Goal: Task Accomplishment & Management: Complete application form

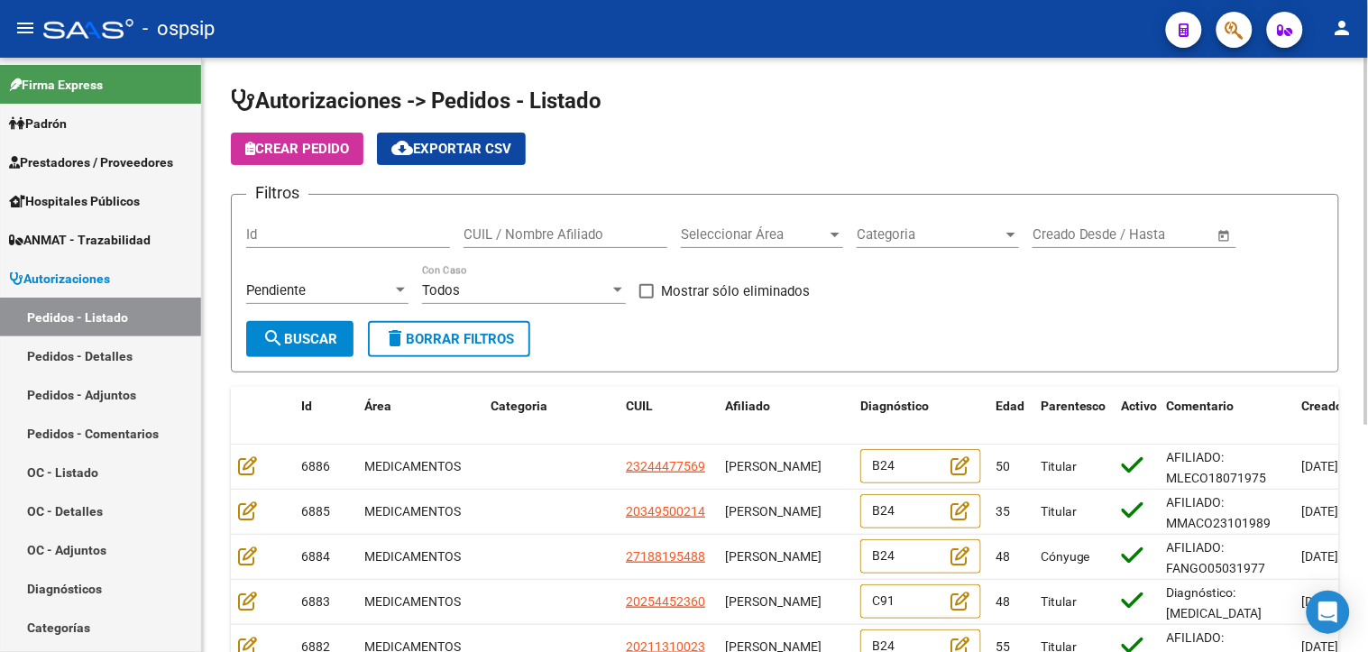
click at [923, 237] on span "Categoria" at bounding box center [930, 234] width 146 height 16
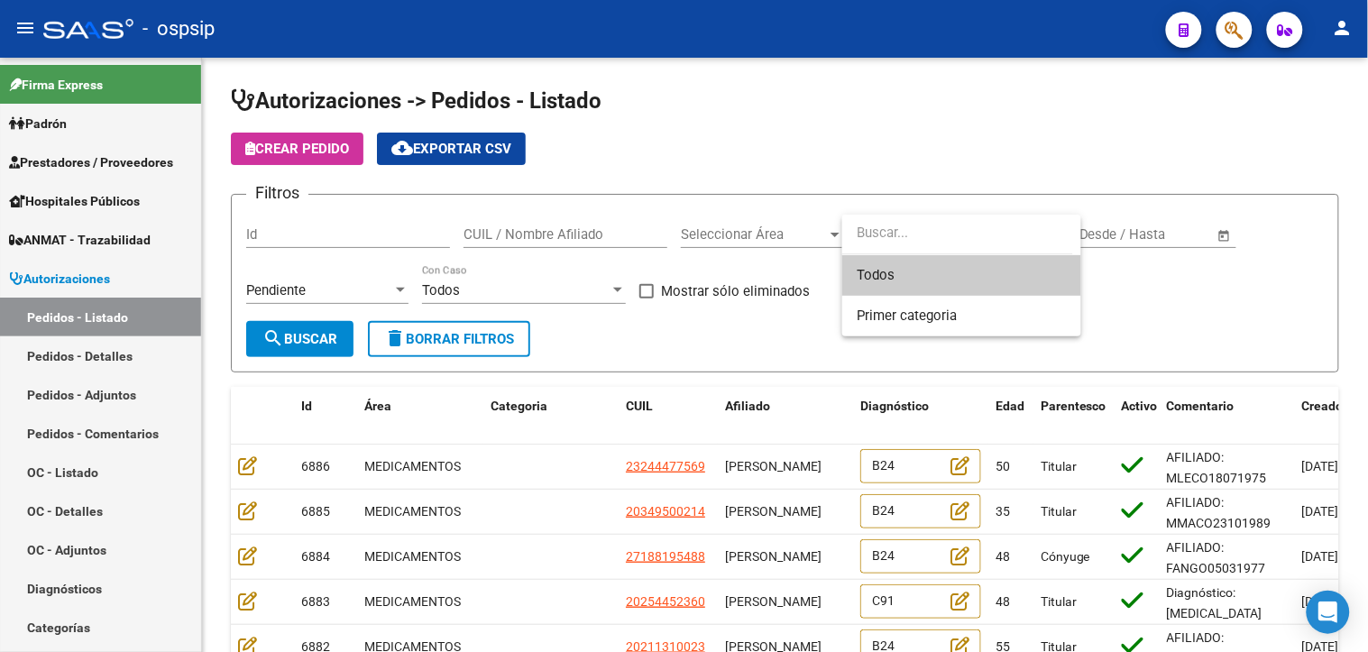
click at [794, 226] on div at bounding box center [684, 326] width 1368 height 652
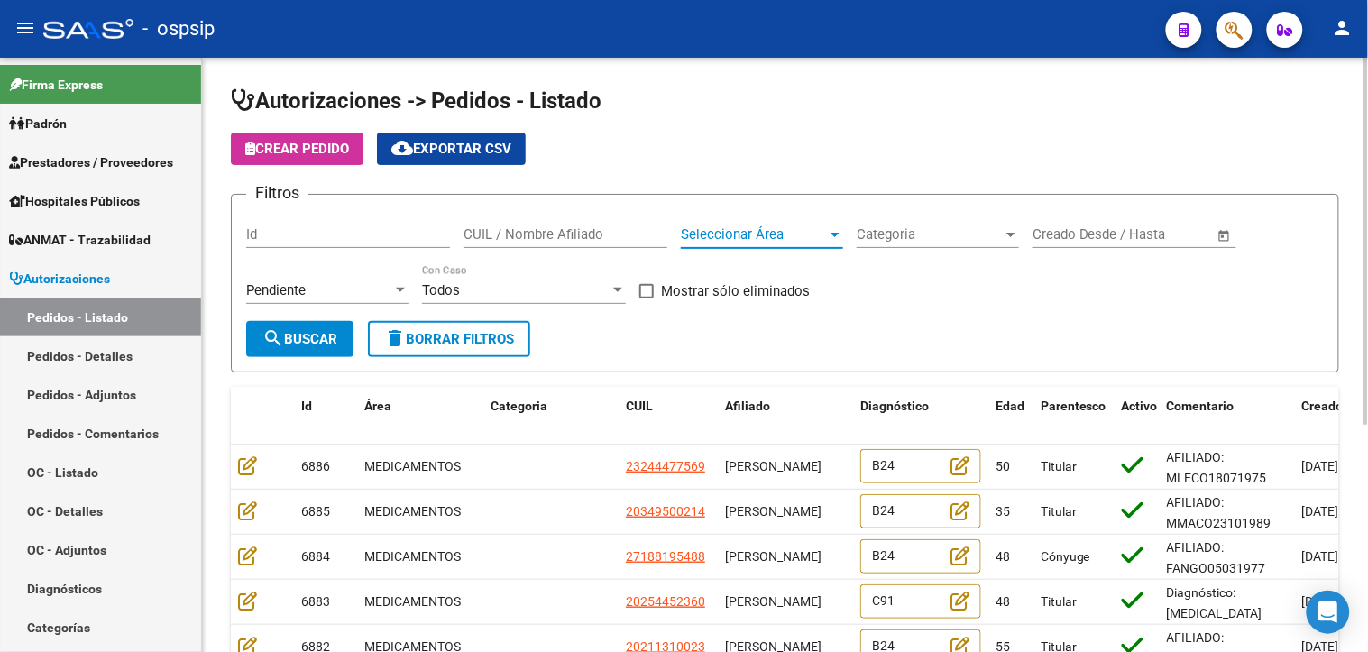
click at [789, 236] on span "Seleccionar Área" at bounding box center [754, 234] width 146 height 16
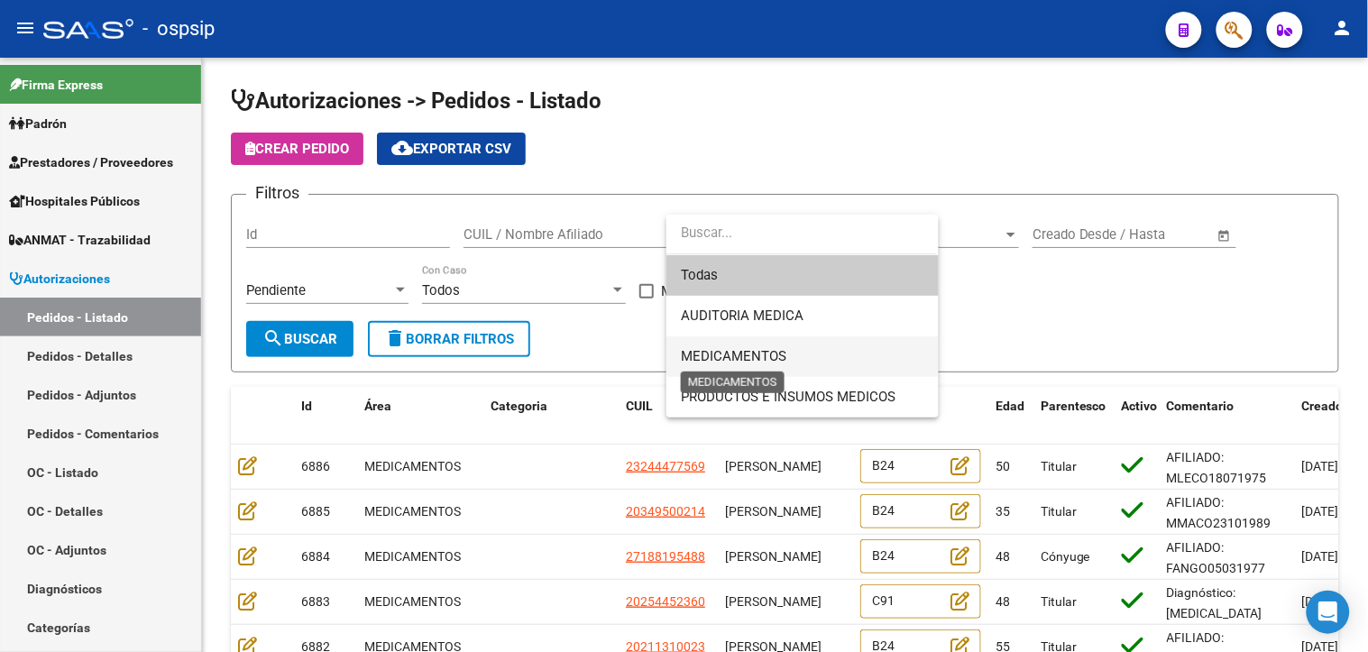
click at [719, 350] on span "MEDICAMENTOS" at bounding box center [734, 356] width 106 height 16
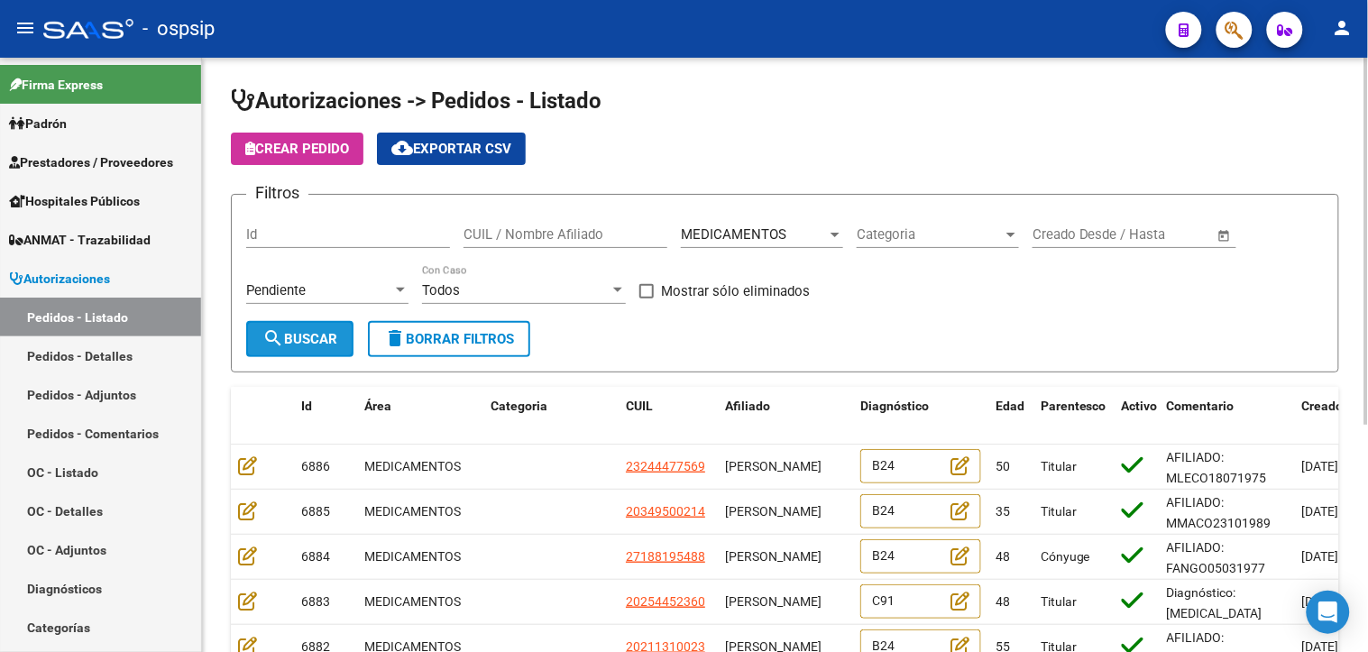
click at [318, 345] on span "search Buscar" at bounding box center [299, 339] width 75 height 16
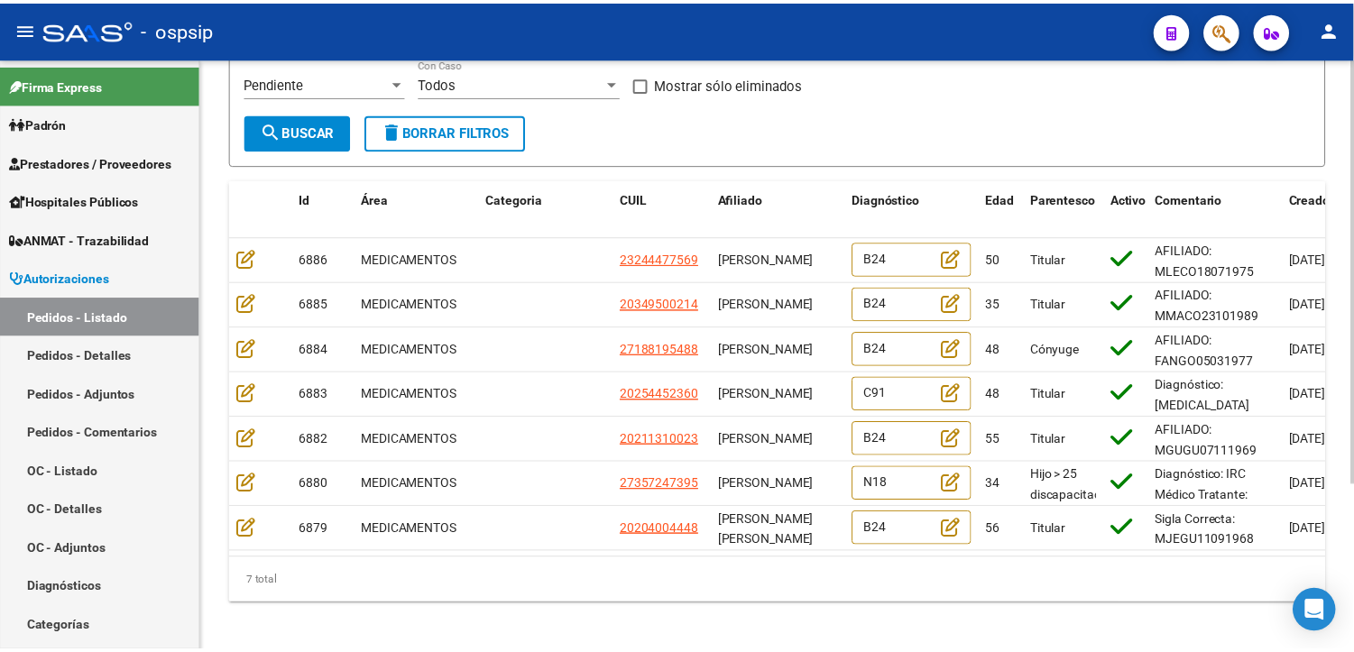
scroll to position [231, 0]
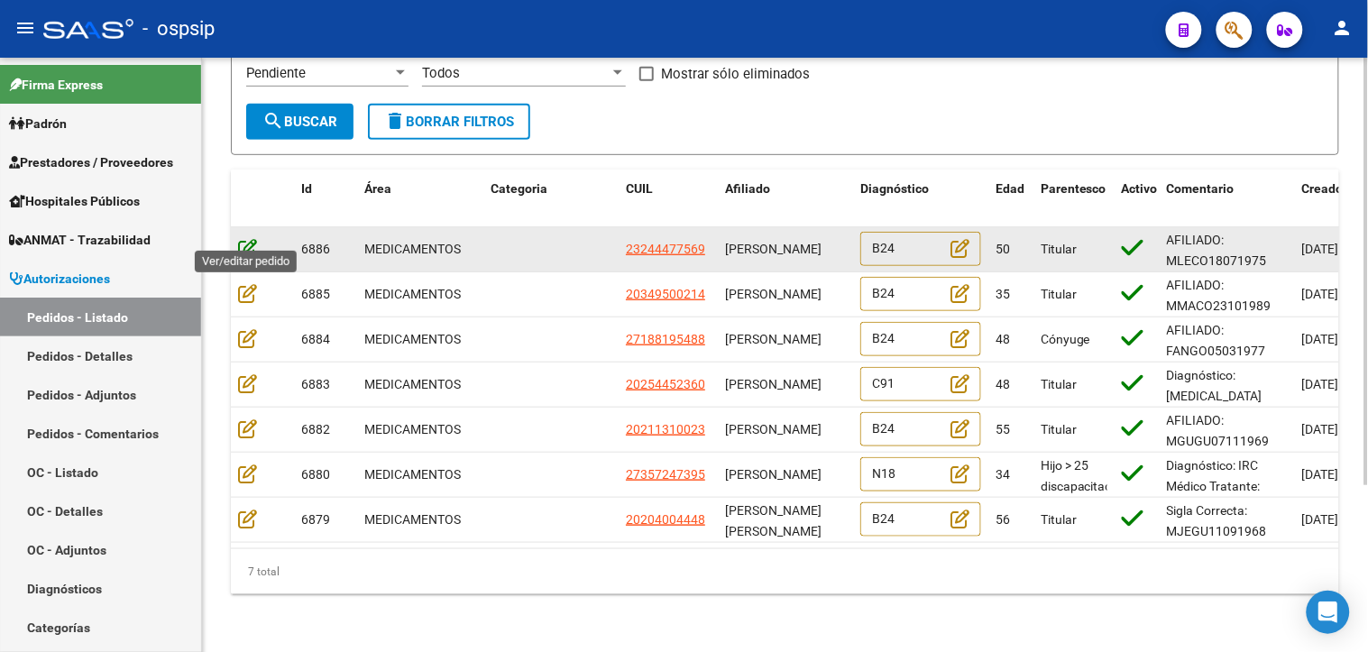
click at [251, 238] on icon at bounding box center [247, 248] width 19 height 20
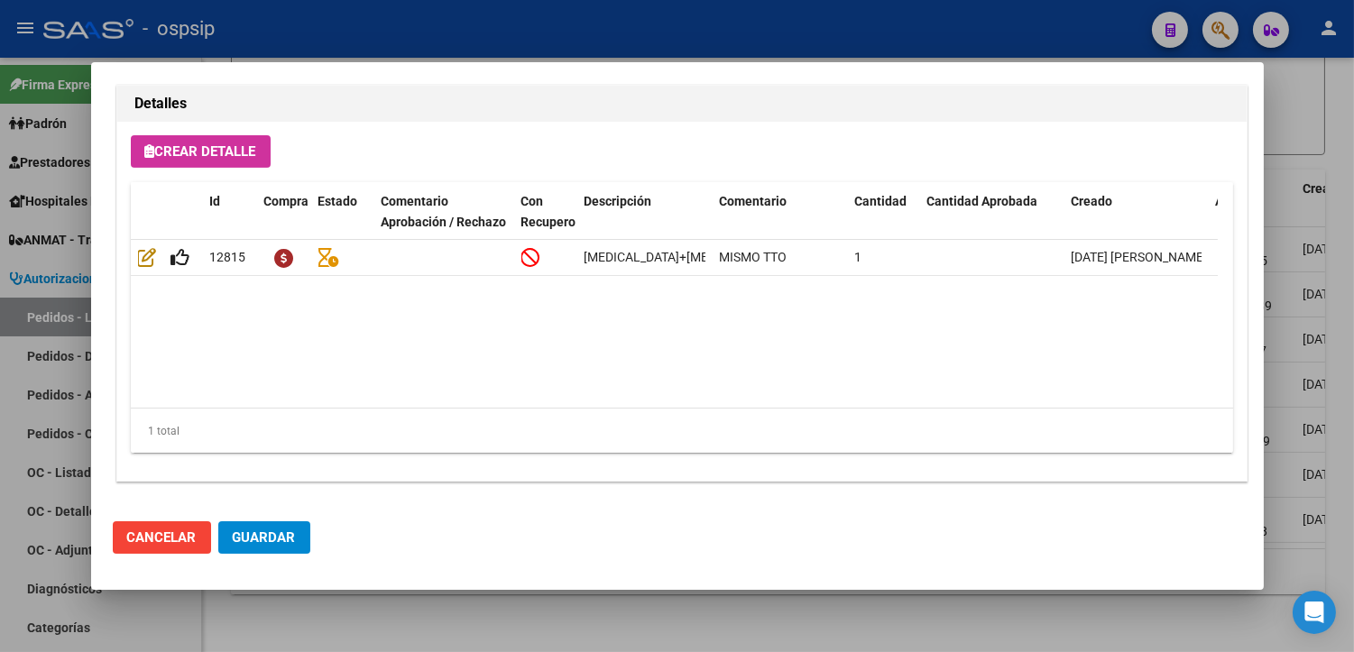
scroll to position [1286, 0]
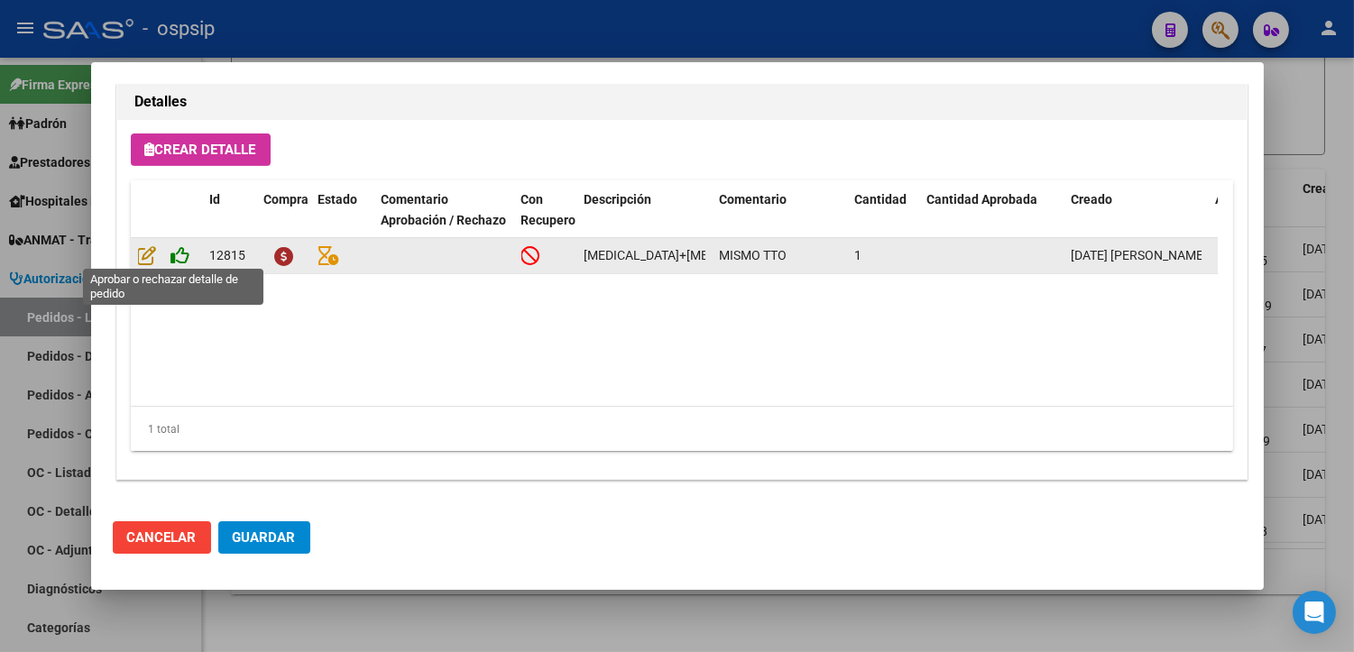
click at [181, 250] on icon at bounding box center [180, 255] width 19 height 20
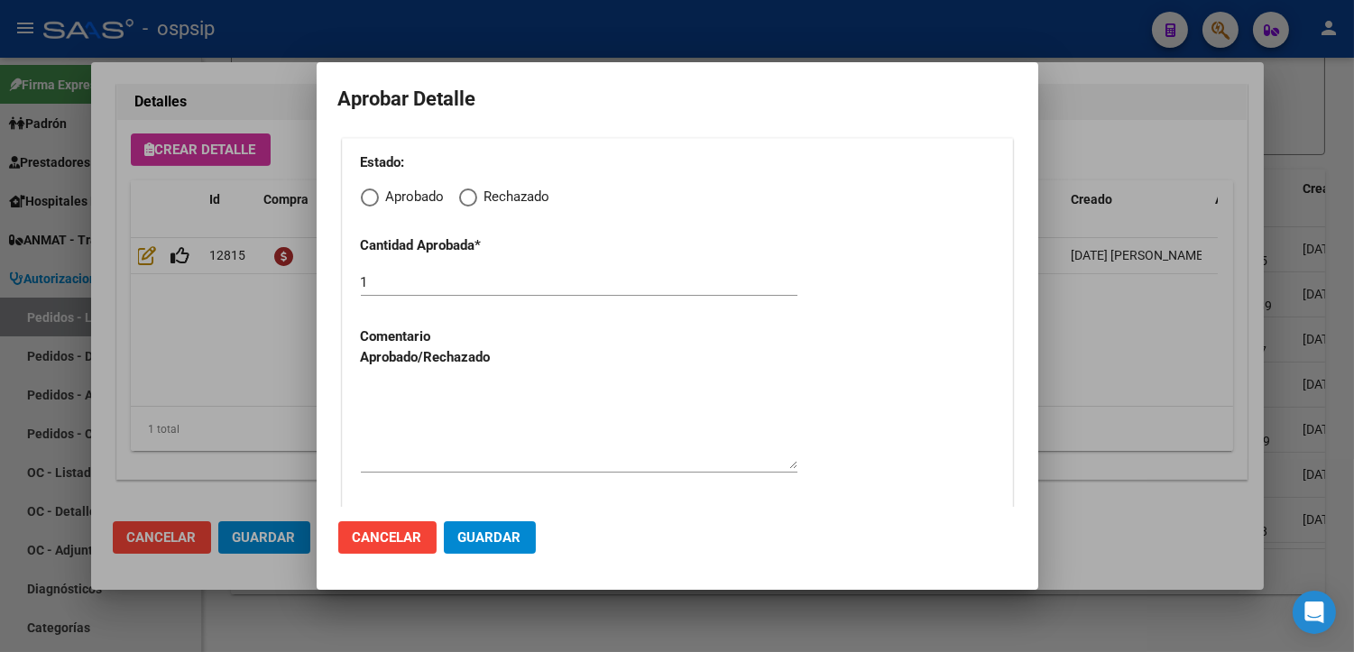
click at [374, 198] on span "Elija una opción" at bounding box center [370, 198] width 18 height 18
click at [374, 198] on input "Aprobado" at bounding box center [370, 198] width 18 height 18
radio input "true"
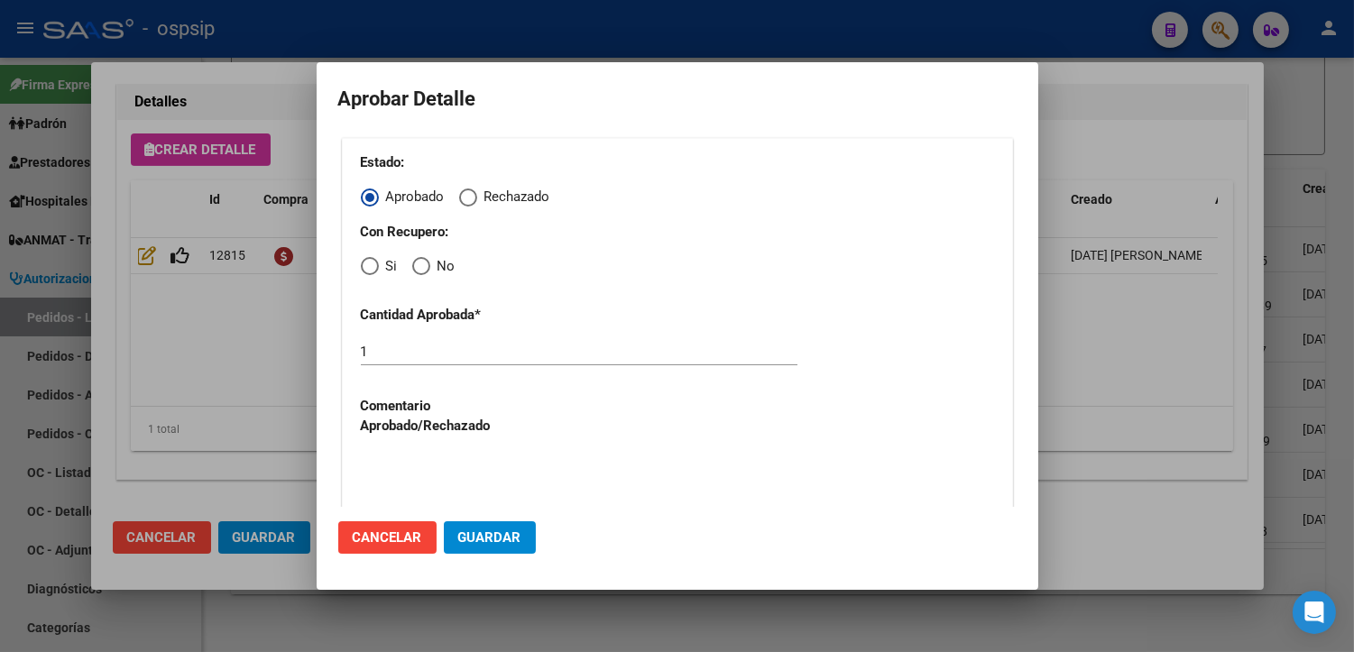
click at [367, 267] on span "Elija una opción" at bounding box center [370, 266] width 18 height 18
click at [367, 267] on input "Si" at bounding box center [370, 266] width 18 height 18
radio input "true"
click at [407, 479] on textarea at bounding box center [579, 496] width 437 height 85
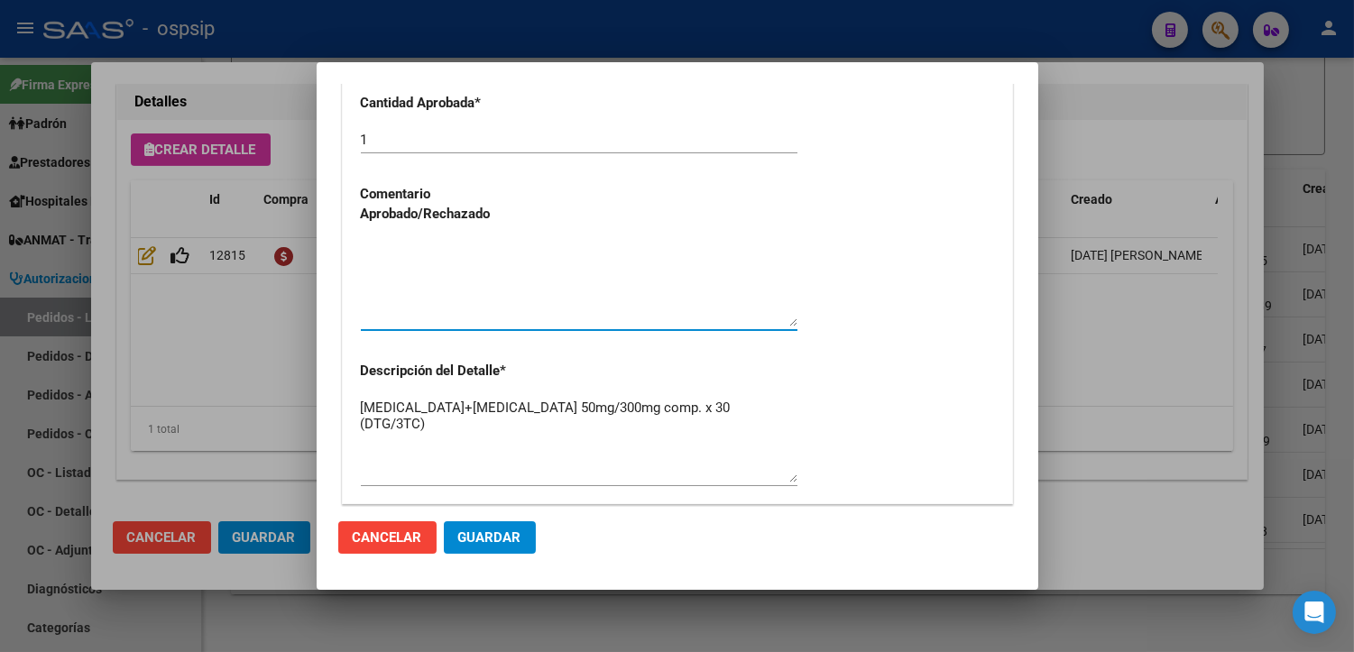
scroll to position [213, 0]
click at [481, 529] on span "Guardar" at bounding box center [489, 537] width 63 height 16
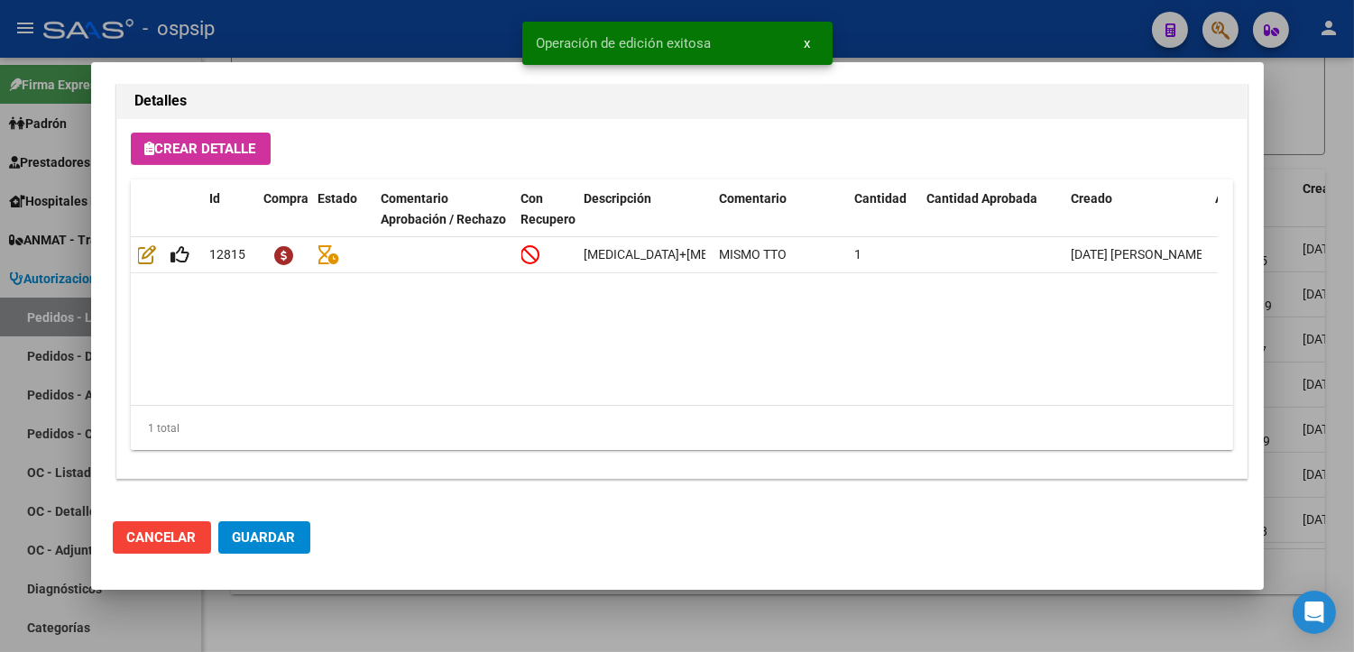
click at [281, 538] on span "Guardar" at bounding box center [264, 537] width 63 height 16
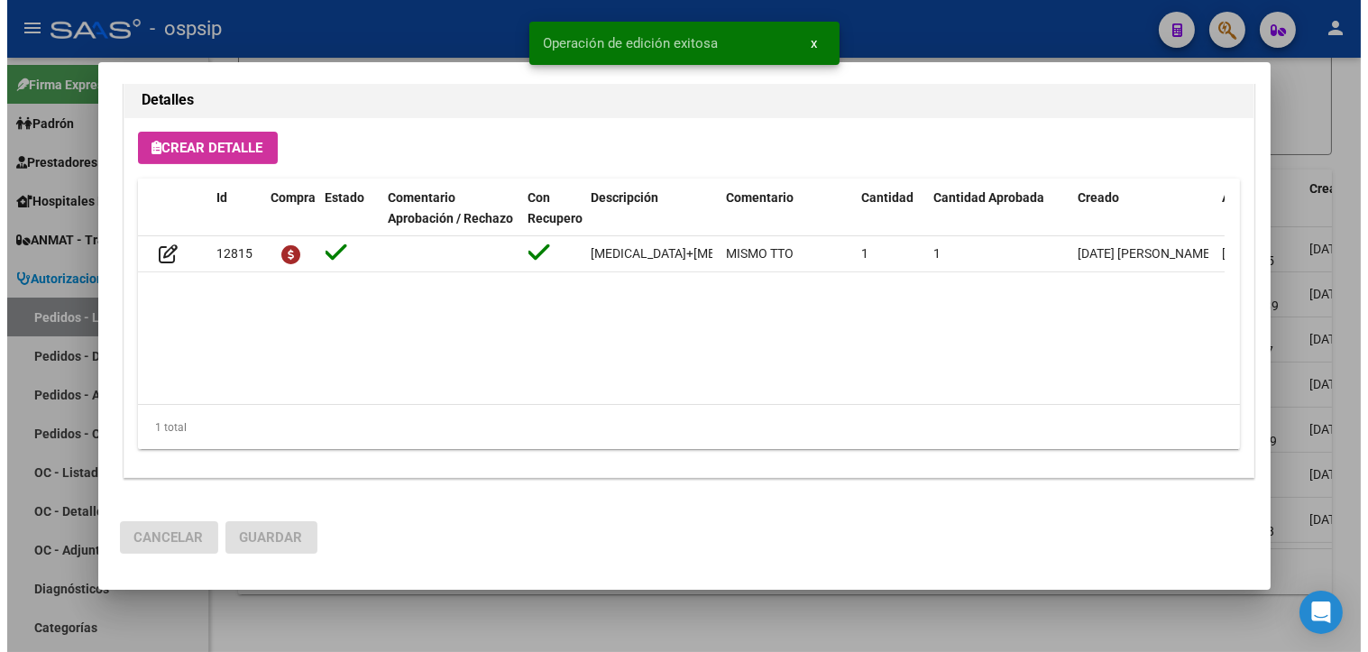
scroll to position [1286, 0]
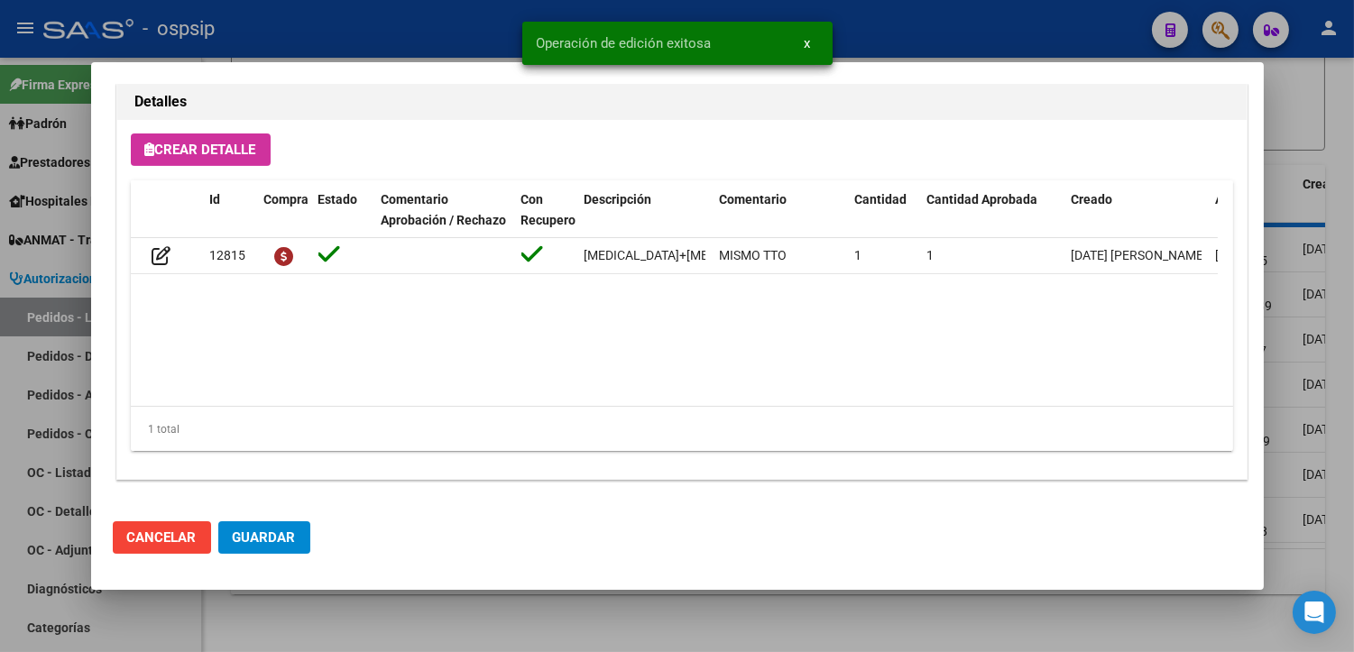
click at [391, 627] on div at bounding box center [677, 326] width 1354 height 652
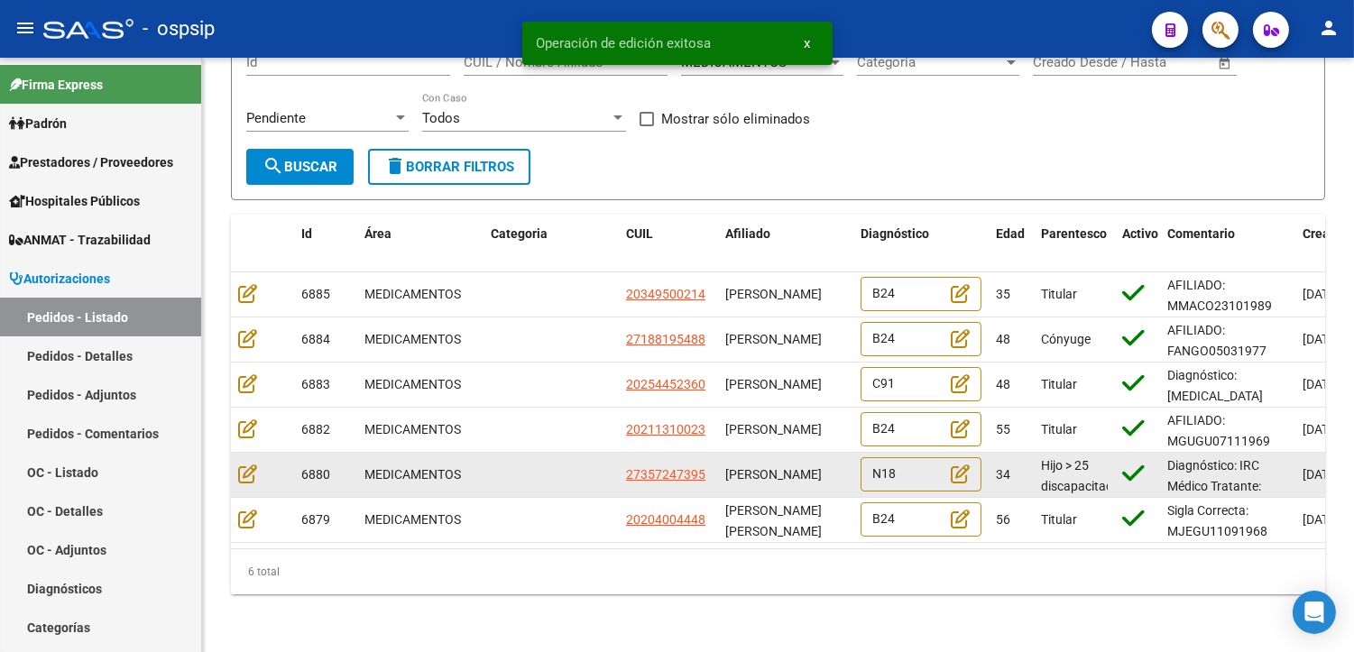
scroll to position [186, 0]
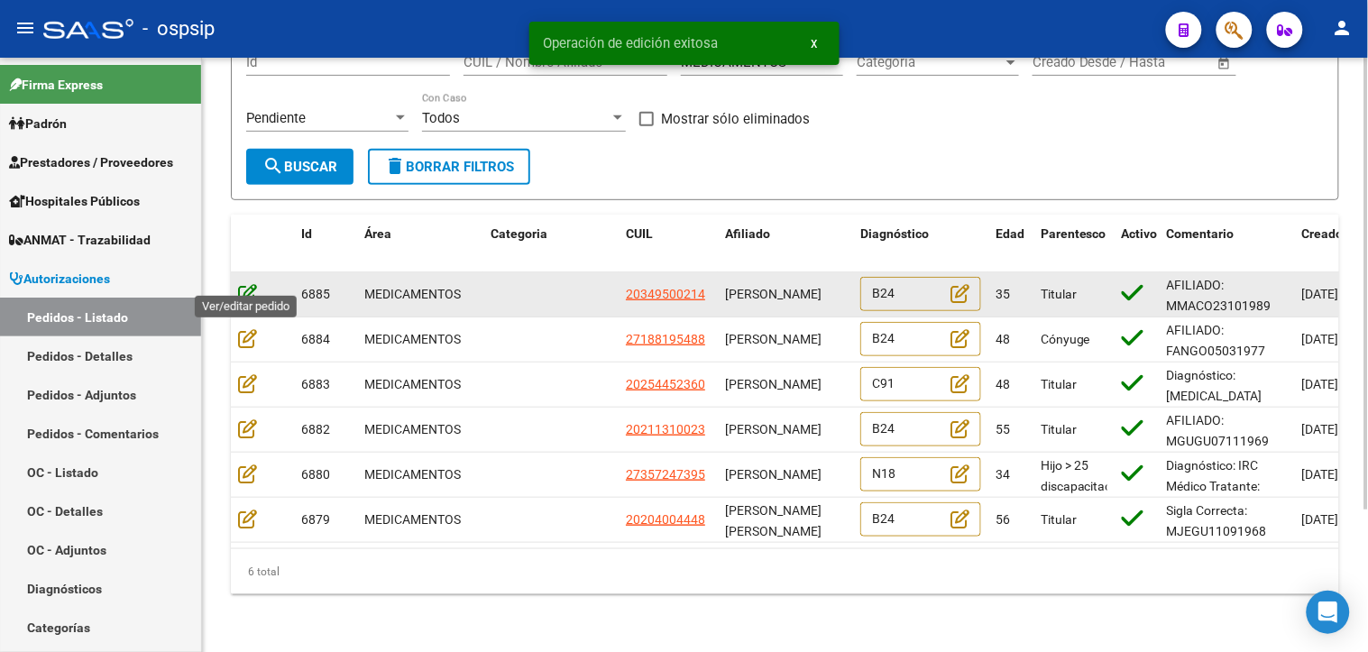
click at [250, 283] on icon at bounding box center [247, 293] width 19 height 20
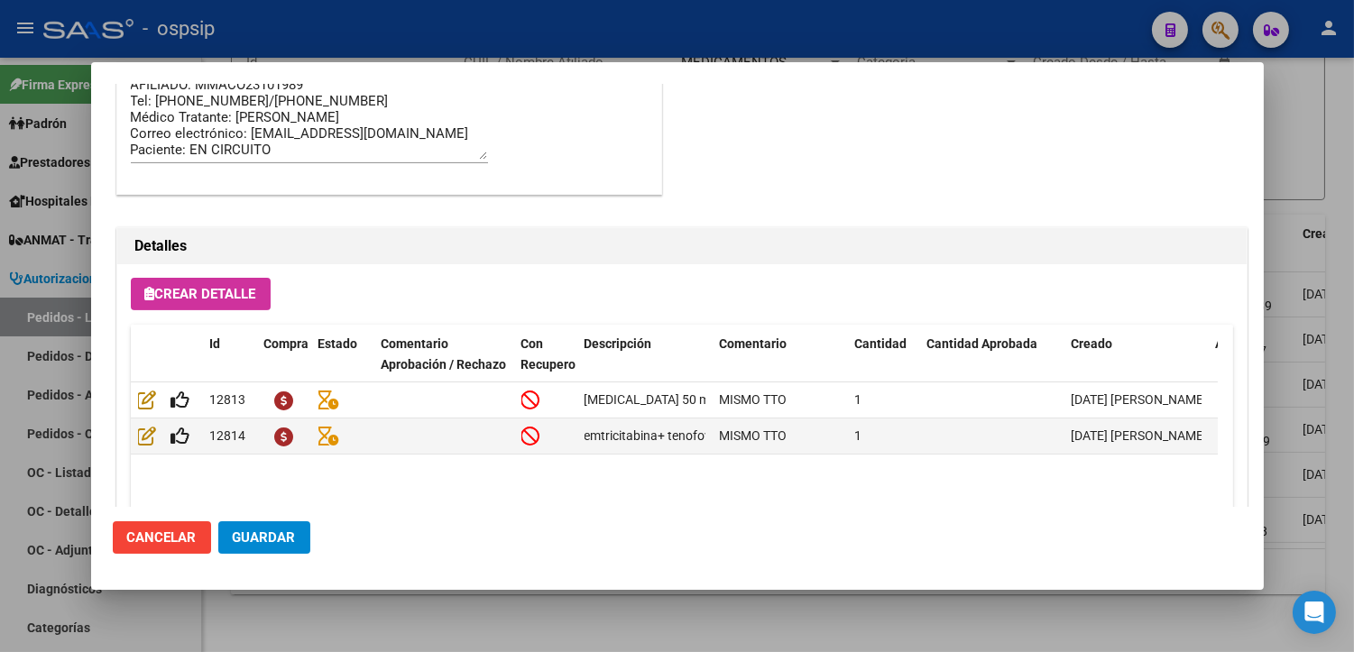
scroll to position [1286, 0]
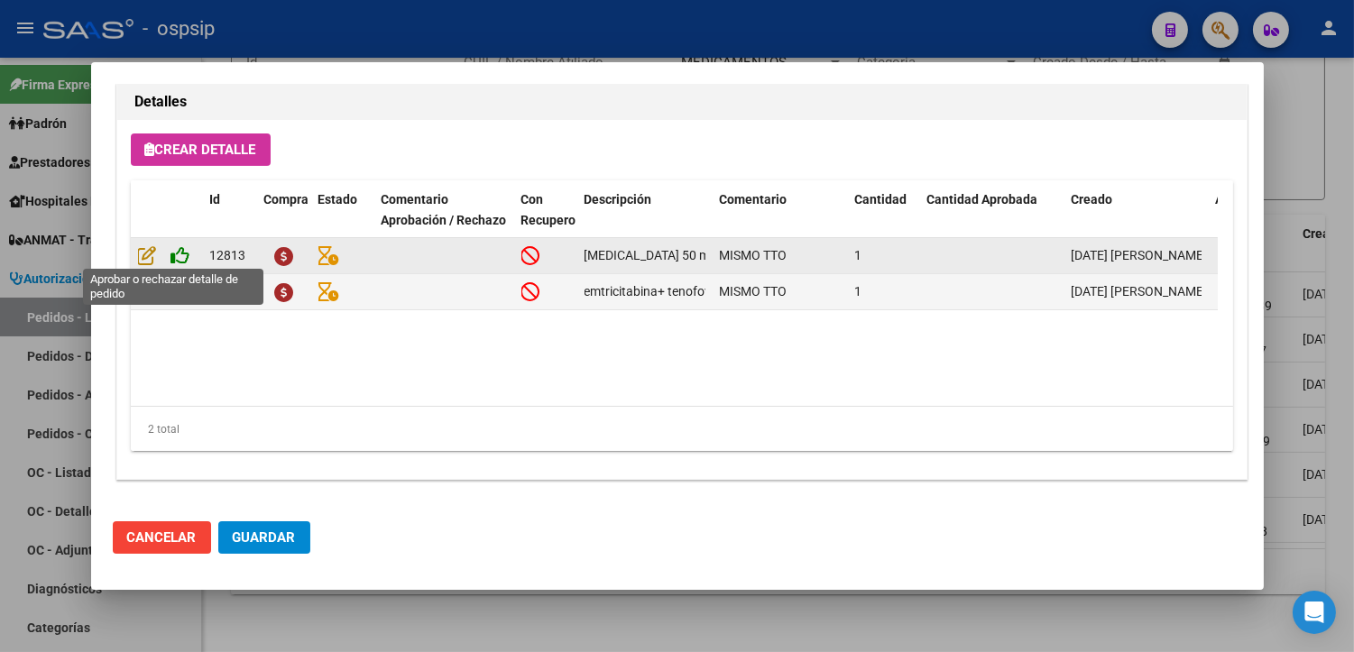
click at [180, 257] on icon at bounding box center [180, 255] width 19 height 20
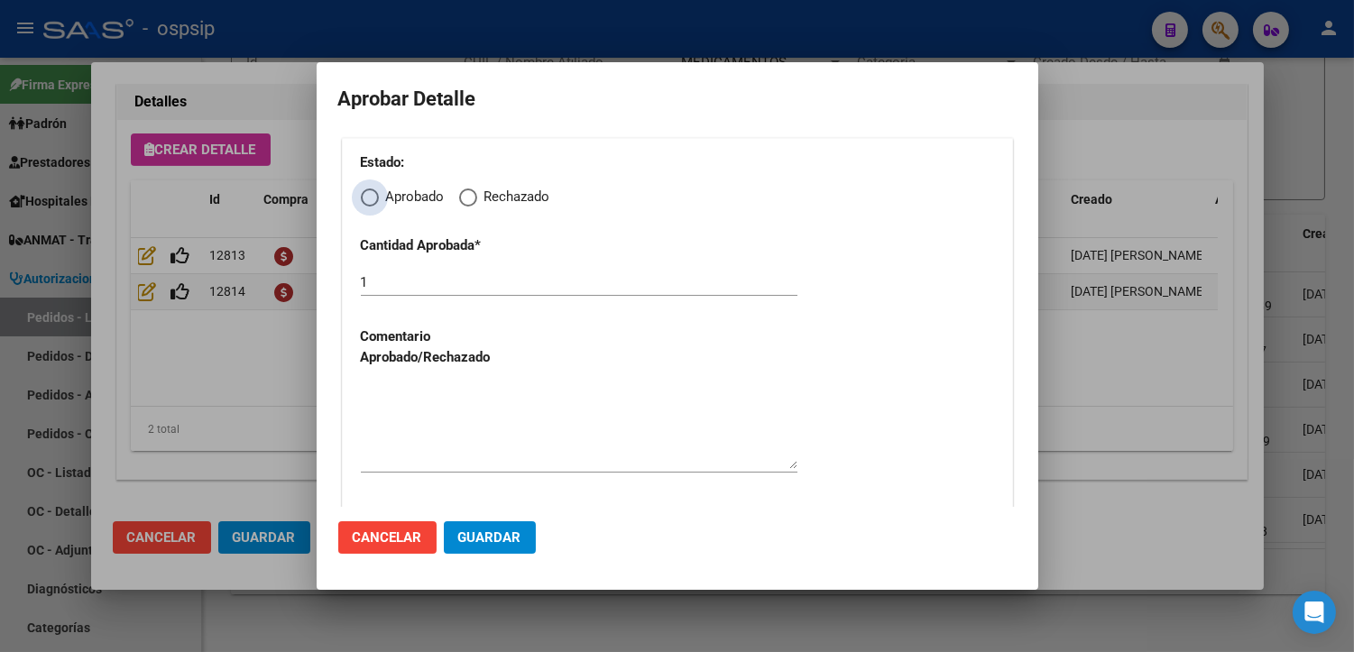
click at [366, 196] on span "Elija una opción" at bounding box center [370, 198] width 18 height 18
click at [366, 196] on input "Aprobado" at bounding box center [370, 198] width 18 height 18
radio input "true"
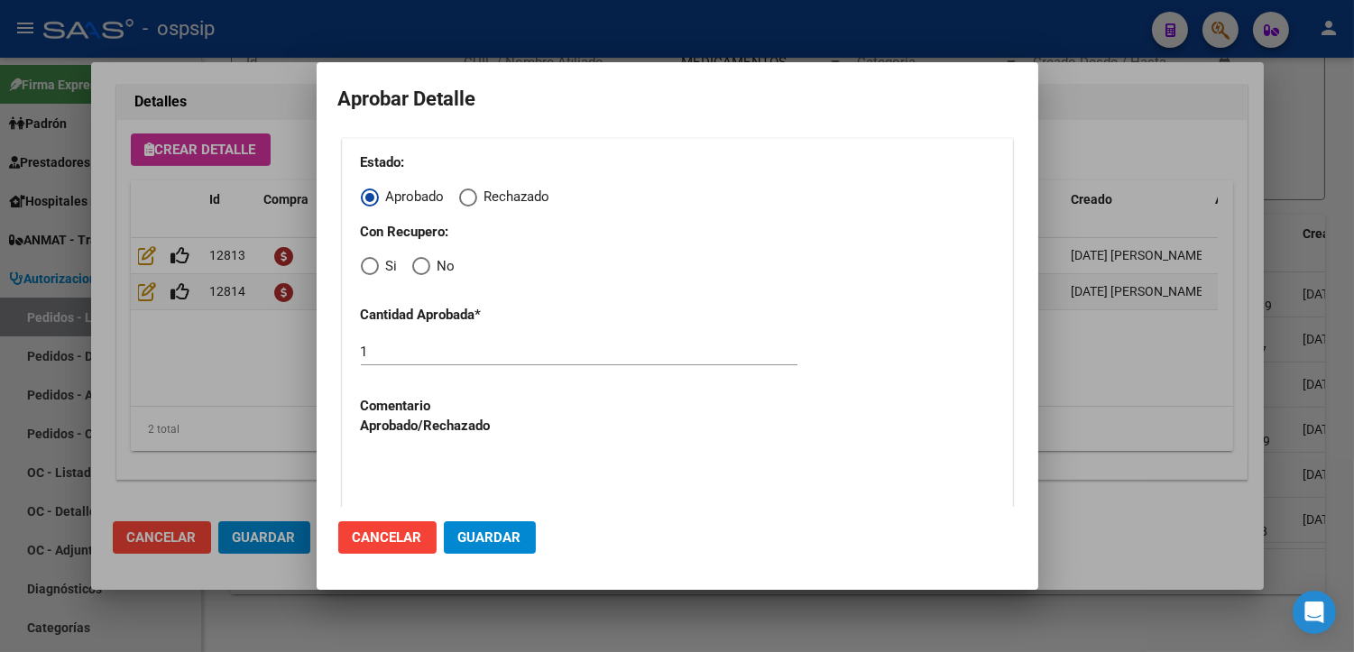
click at [361, 267] on span "Elija una opción" at bounding box center [370, 266] width 18 height 18
click at [361, 267] on input "Si" at bounding box center [370, 266] width 18 height 18
radio input "true"
click at [419, 473] on textarea at bounding box center [579, 496] width 437 height 85
click at [455, 542] on button "Guardar" at bounding box center [490, 537] width 92 height 32
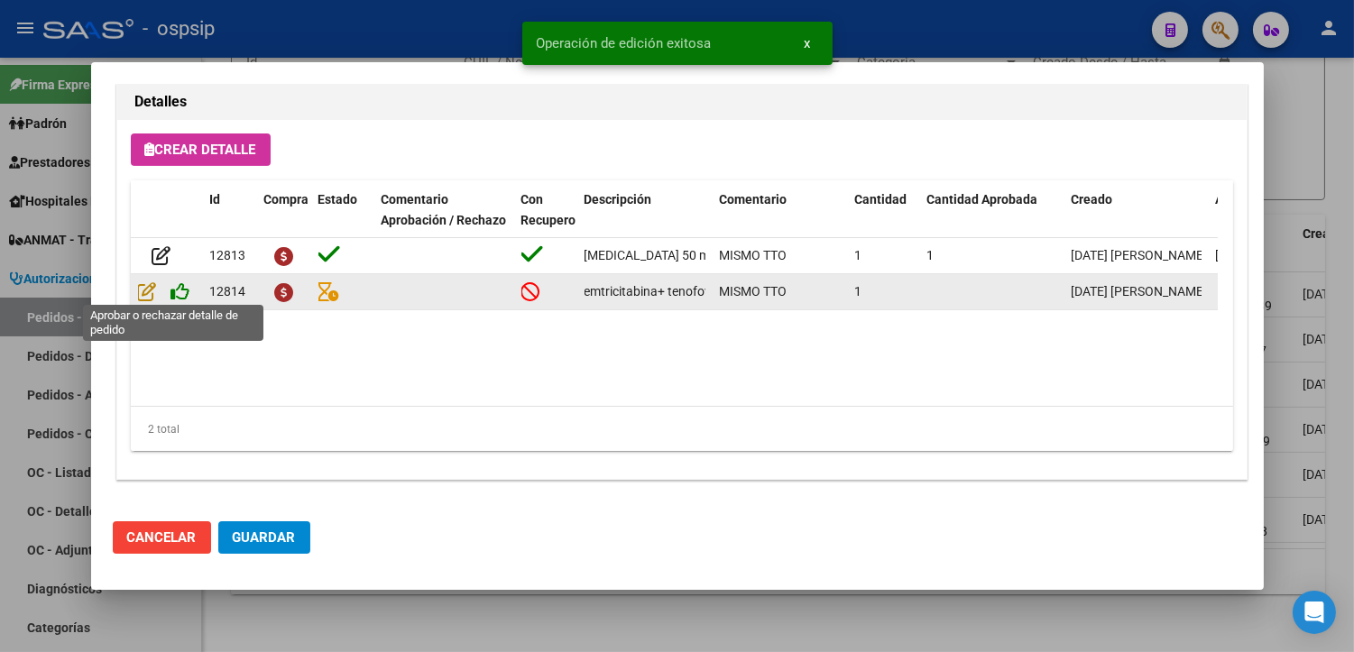
click at [181, 287] on icon at bounding box center [180, 291] width 19 height 20
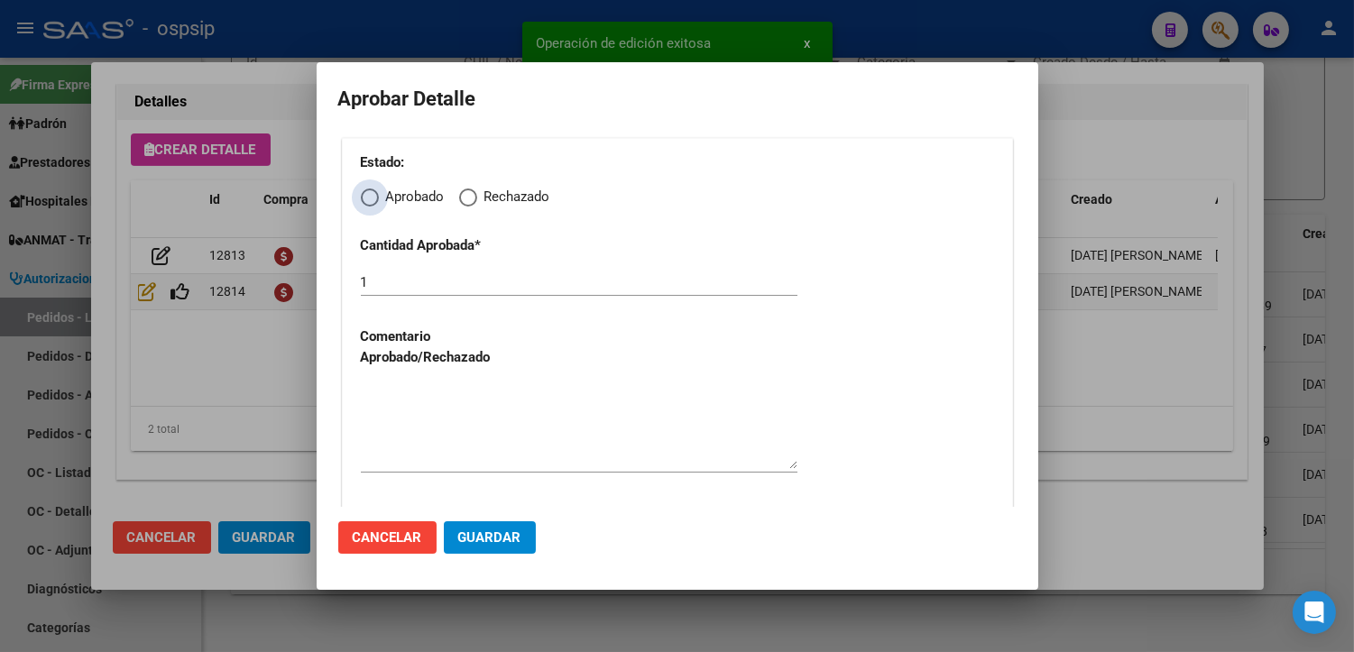
click at [370, 199] on span "Elija una opción" at bounding box center [370, 198] width 18 height 18
click at [370, 199] on input "Aprobado" at bounding box center [370, 198] width 18 height 18
radio input "true"
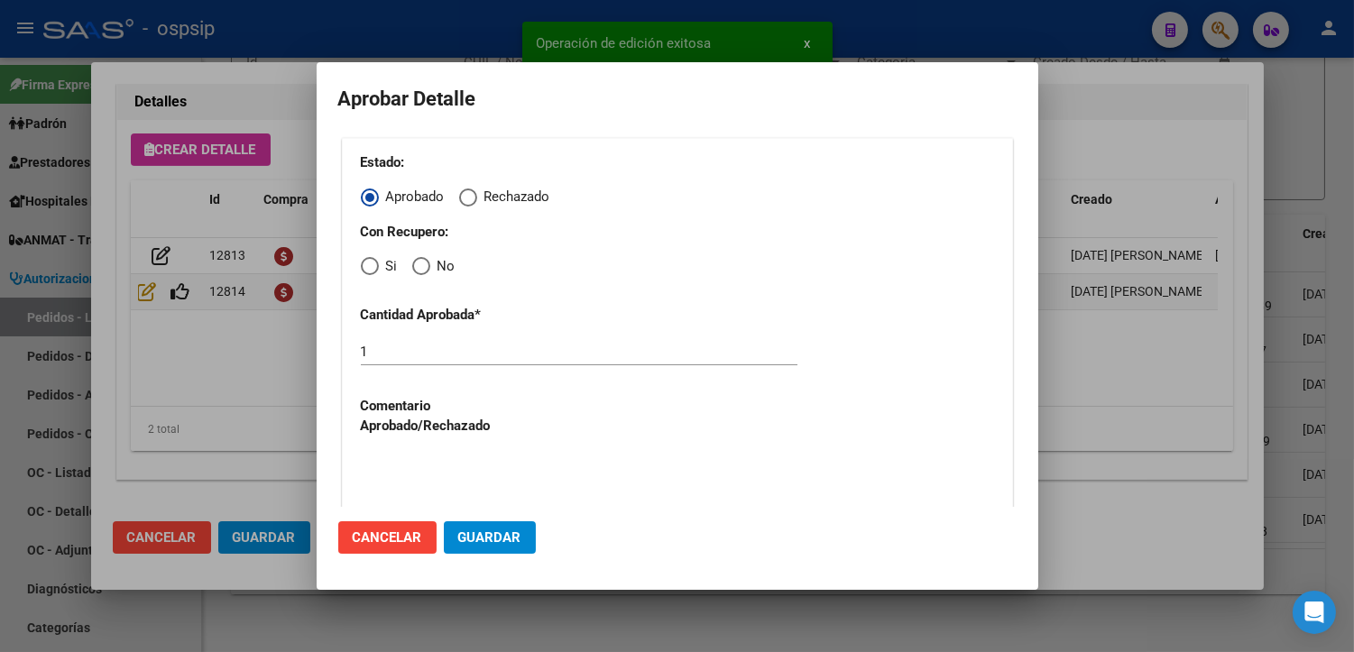
click at [370, 269] on span "Elija una opción" at bounding box center [370, 266] width 18 height 18
click at [370, 269] on input "Si" at bounding box center [370, 266] width 18 height 18
radio input "true"
click at [419, 466] on textarea at bounding box center [579, 496] width 437 height 85
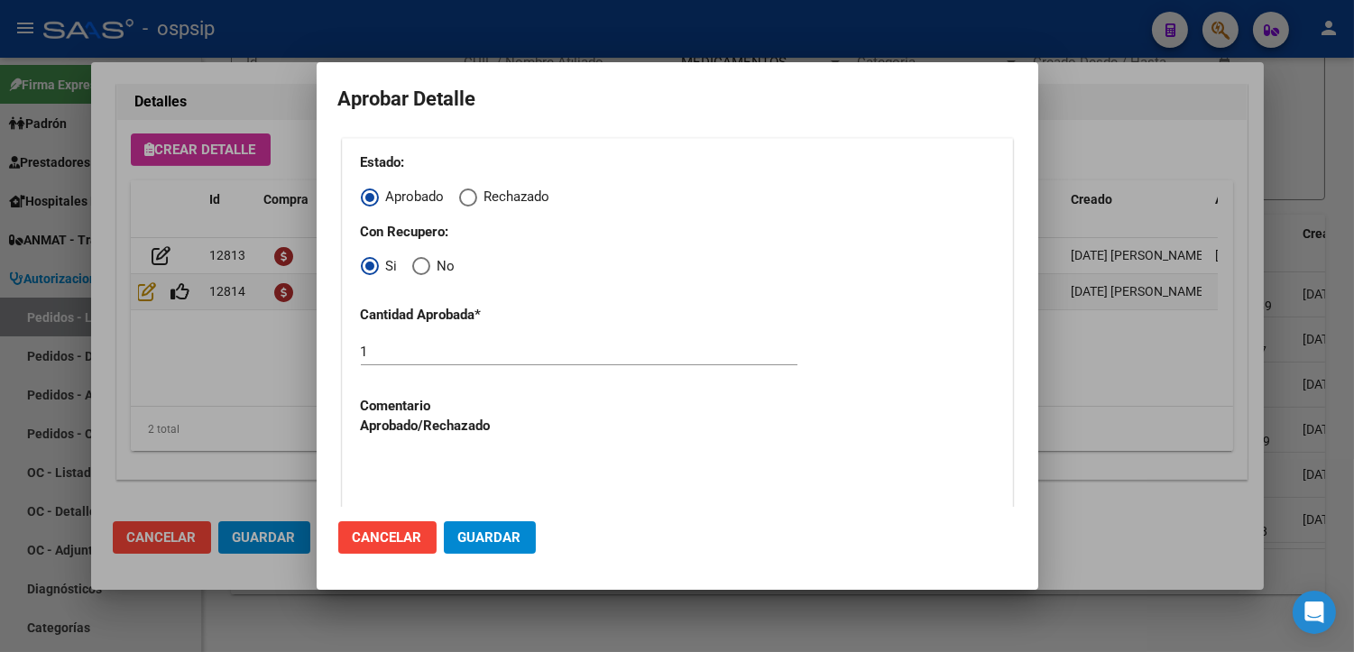
click at [464, 535] on span "Guardar" at bounding box center [489, 537] width 63 height 16
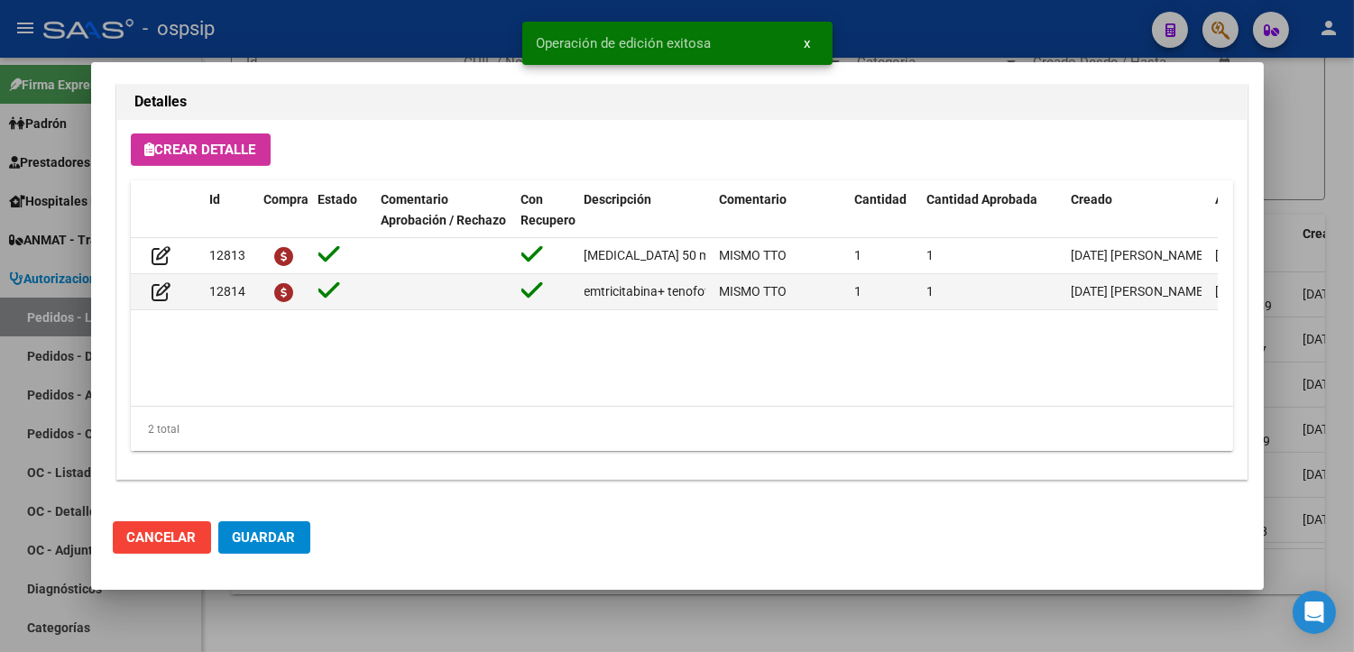
click at [274, 548] on button "Guardar" at bounding box center [264, 537] width 92 height 32
click at [373, 640] on div at bounding box center [677, 326] width 1354 height 652
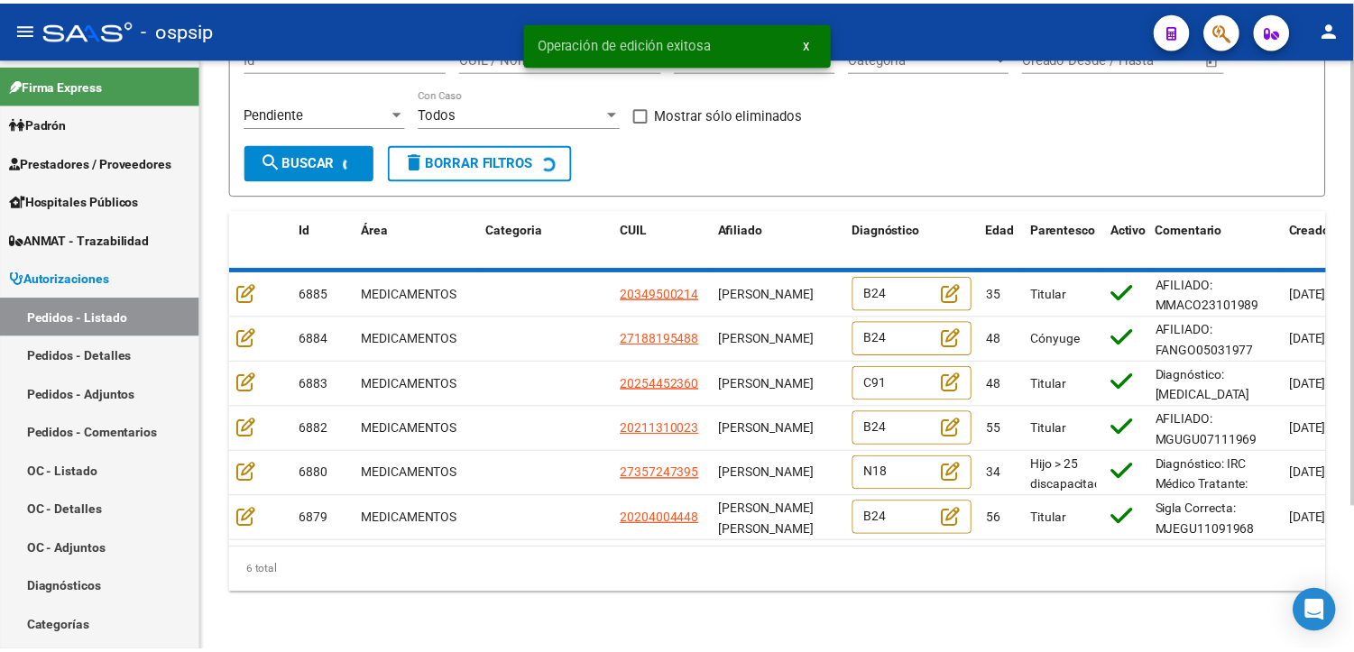
scroll to position [141, 0]
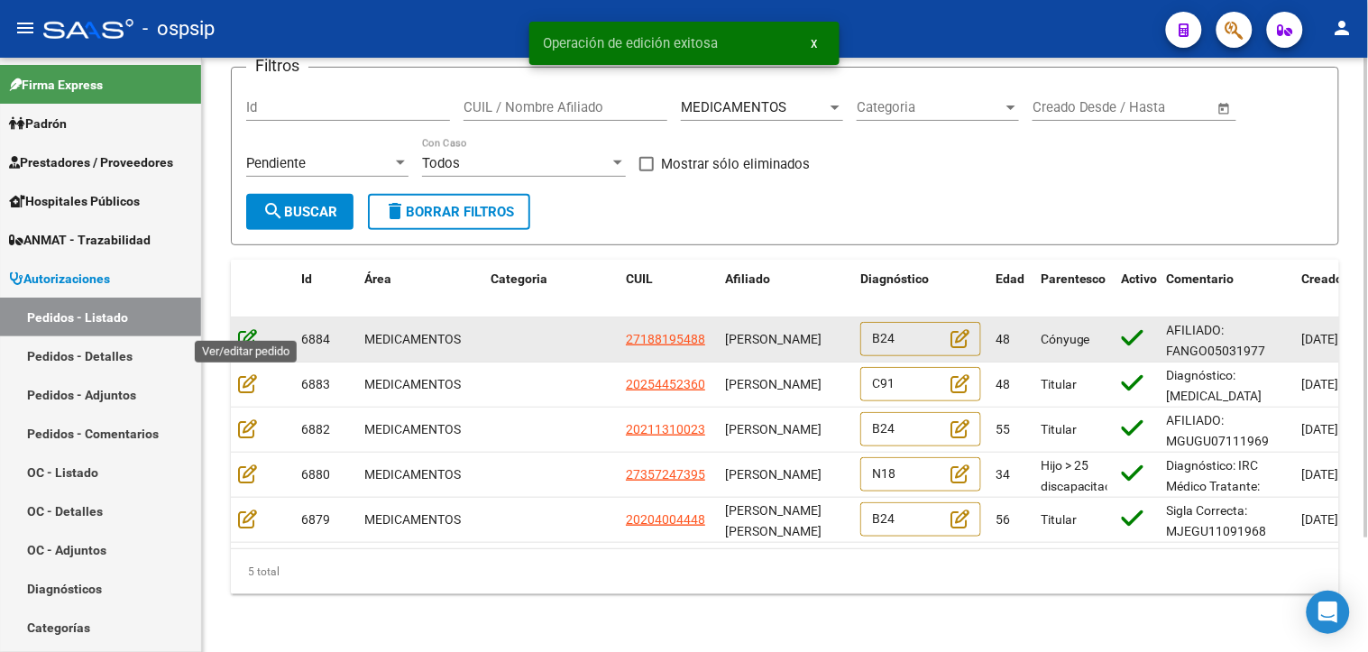
click at [244, 328] on icon at bounding box center [247, 338] width 19 height 20
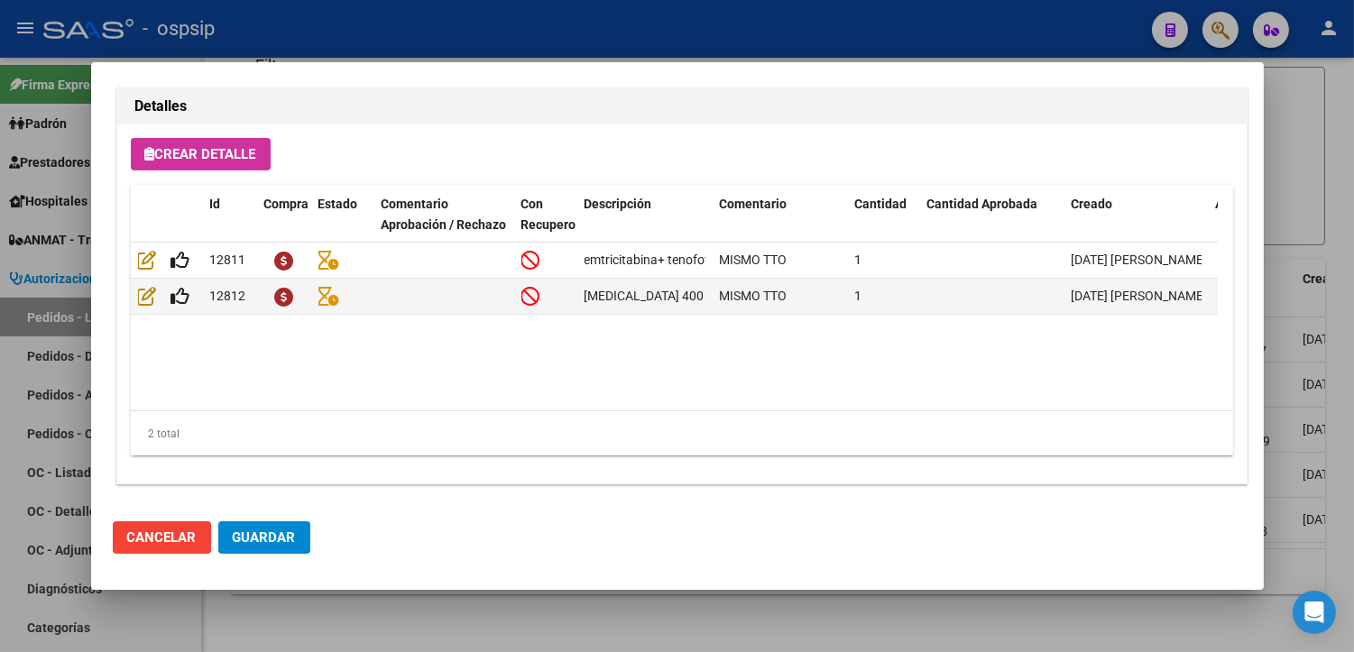
scroll to position [1286, 0]
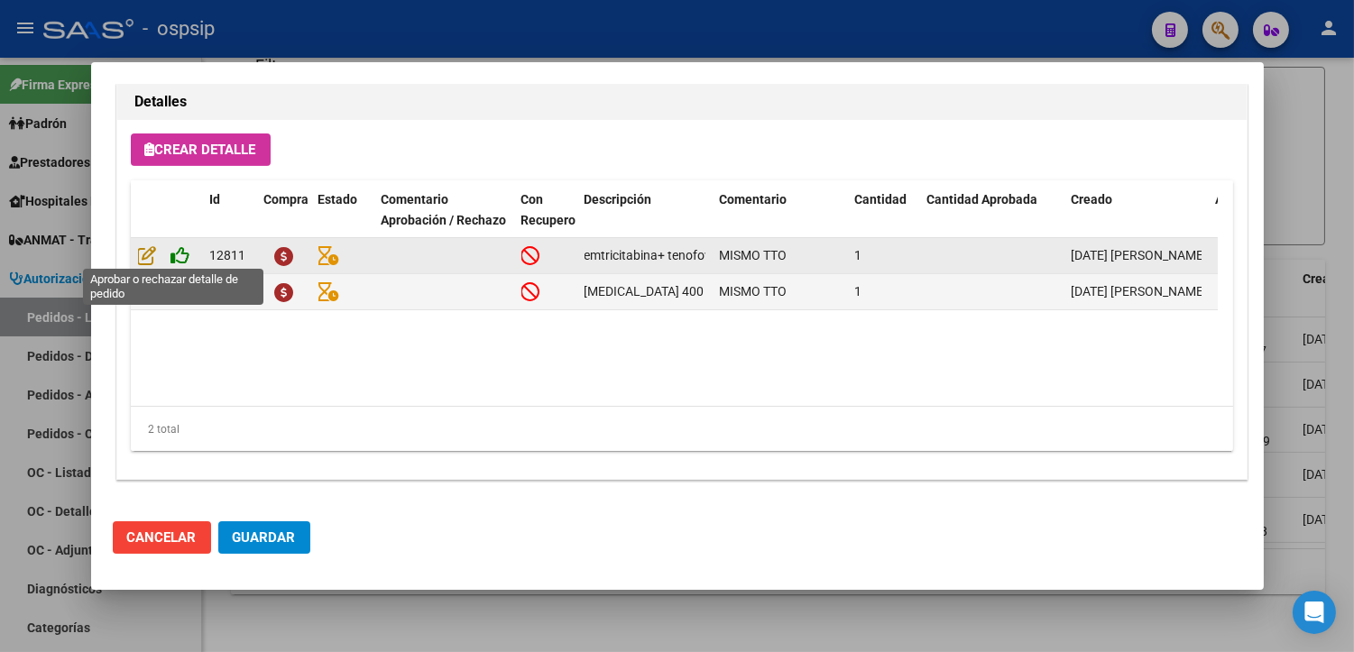
click at [178, 251] on icon at bounding box center [180, 255] width 19 height 20
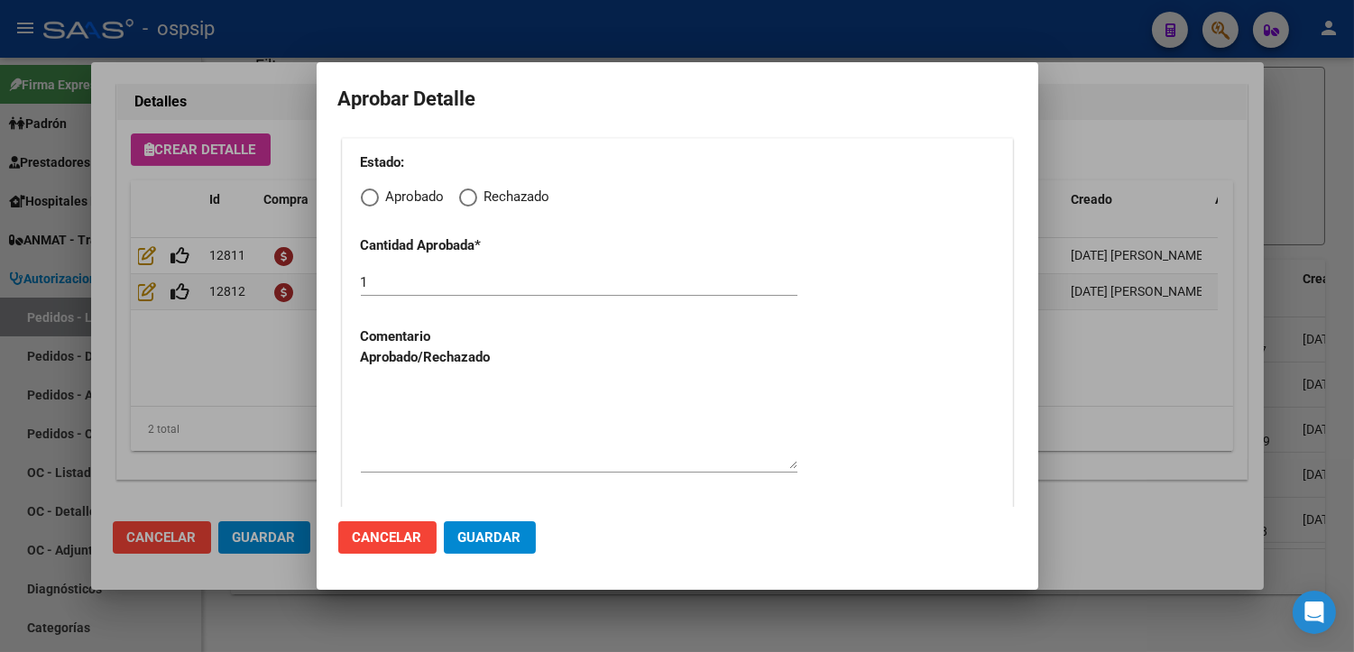
click at [375, 201] on span "Elija una opción" at bounding box center [370, 198] width 18 height 18
click at [375, 201] on input "Aprobado" at bounding box center [370, 198] width 18 height 18
radio input "true"
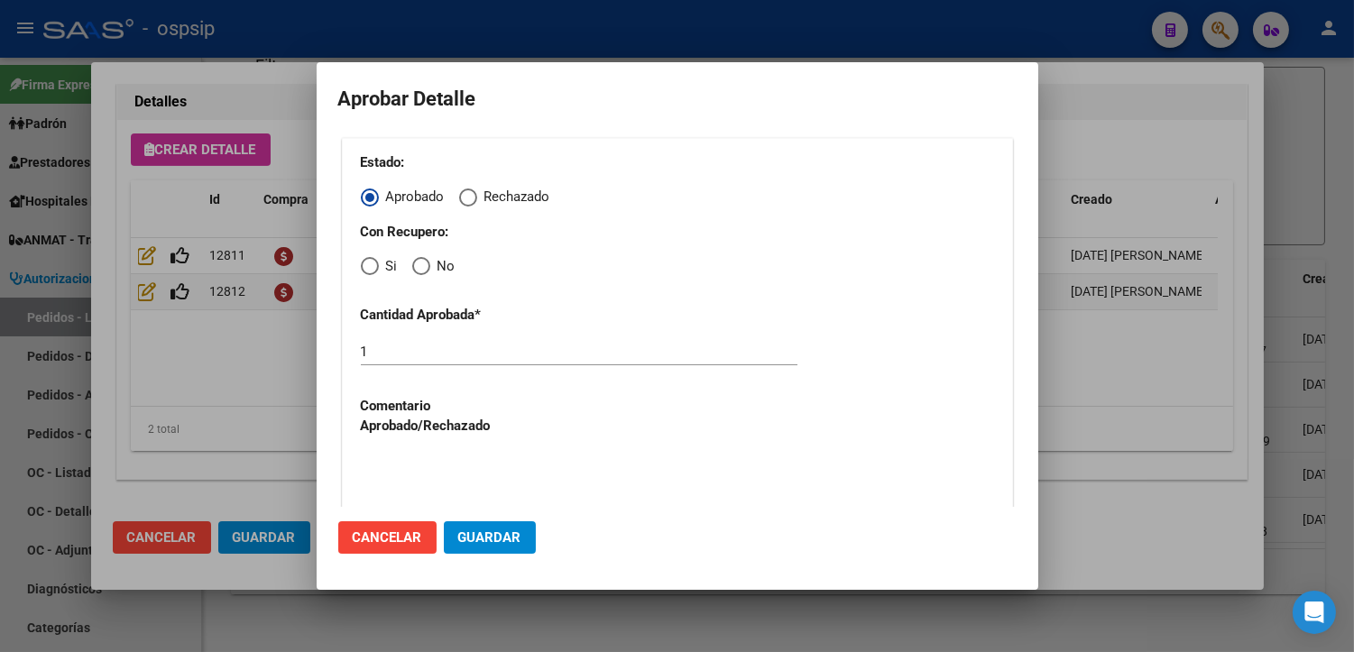
click at [372, 268] on span "Elija una opción" at bounding box center [370, 266] width 18 height 18
click at [372, 268] on input "Si" at bounding box center [370, 266] width 18 height 18
radio input "true"
click at [483, 473] on textarea at bounding box center [579, 496] width 437 height 85
click at [487, 532] on span "Guardar" at bounding box center [489, 537] width 63 height 16
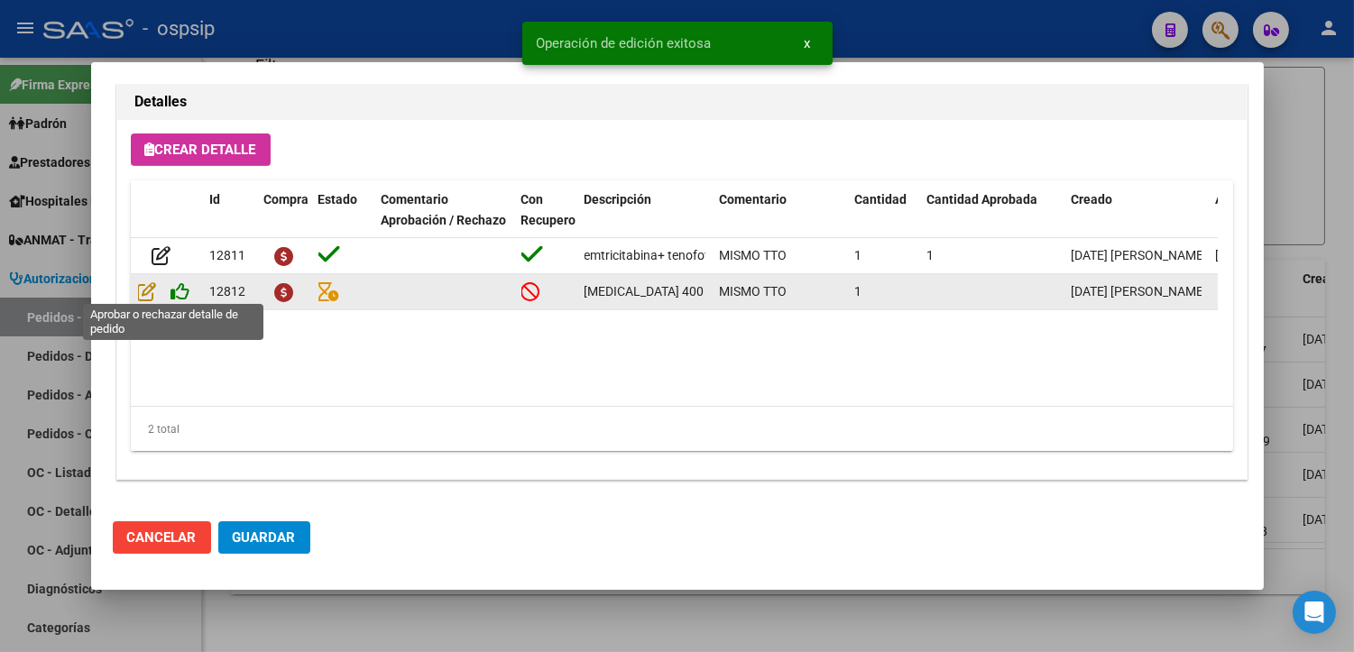
click at [181, 293] on icon at bounding box center [180, 291] width 19 height 20
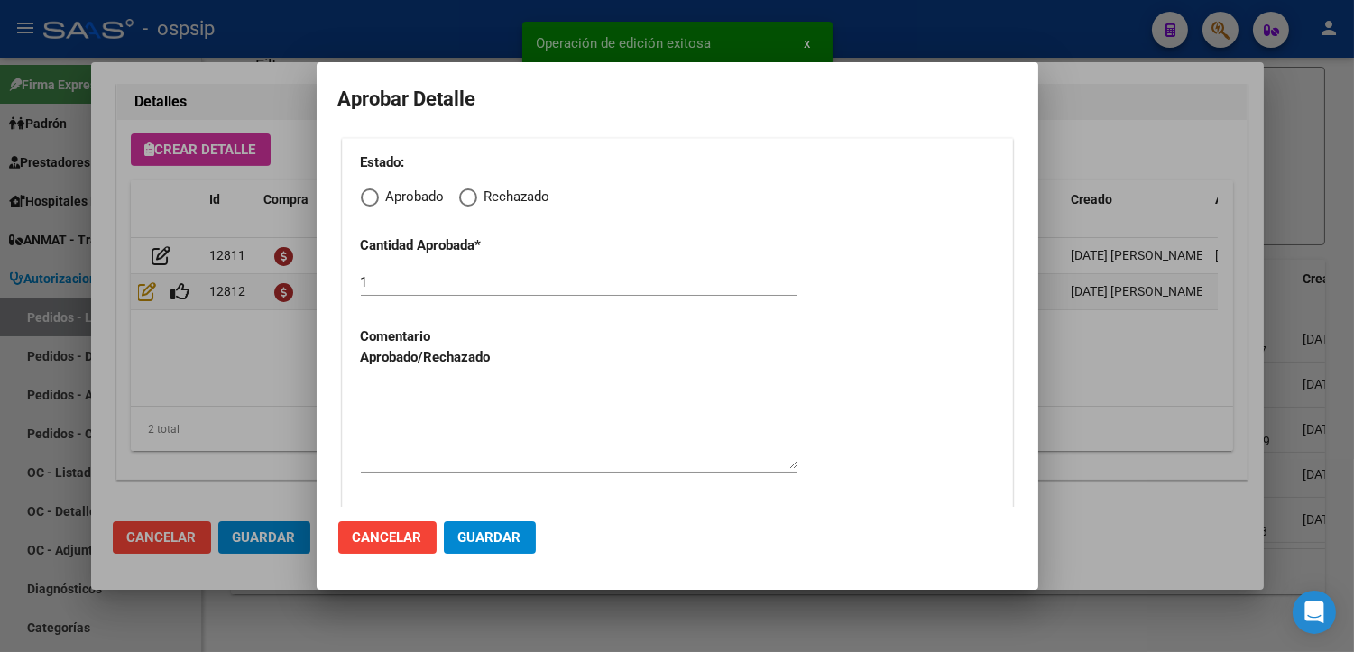
click at [373, 194] on span "Elija una opción" at bounding box center [370, 198] width 18 height 18
click at [373, 194] on input "Aprobado" at bounding box center [370, 198] width 18 height 18
radio input "true"
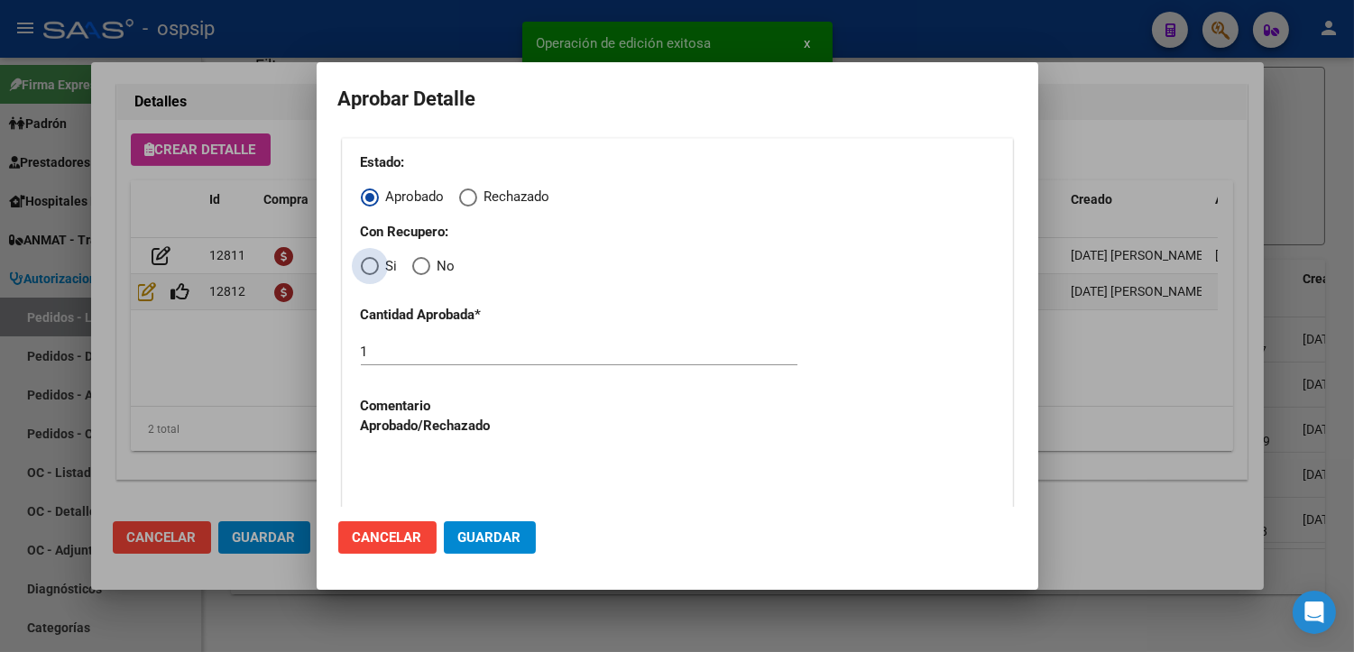
click at [373, 266] on span "Elija una opción" at bounding box center [370, 266] width 18 height 18
click at [373, 266] on input "Si" at bounding box center [370, 266] width 18 height 18
radio input "true"
click at [400, 467] on textarea at bounding box center [579, 496] width 437 height 85
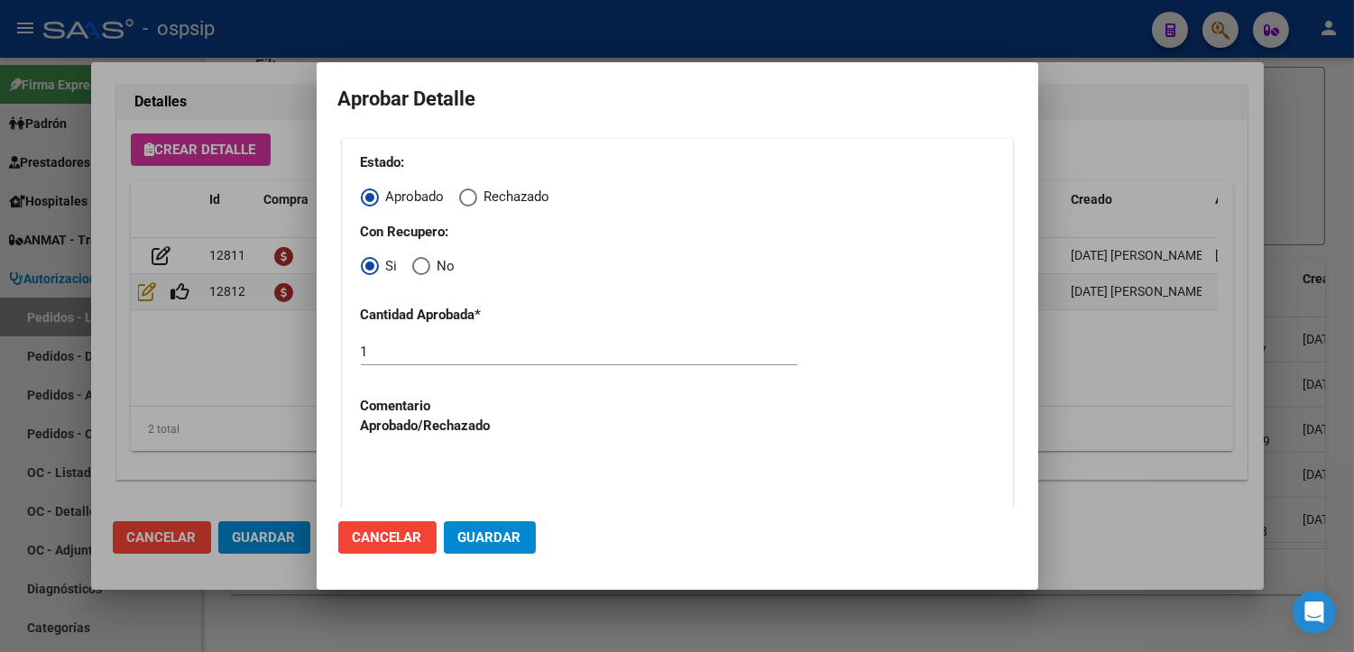
click at [470, 550] on button "Guardar" at bounding box center [490, 537] width 92 height 32
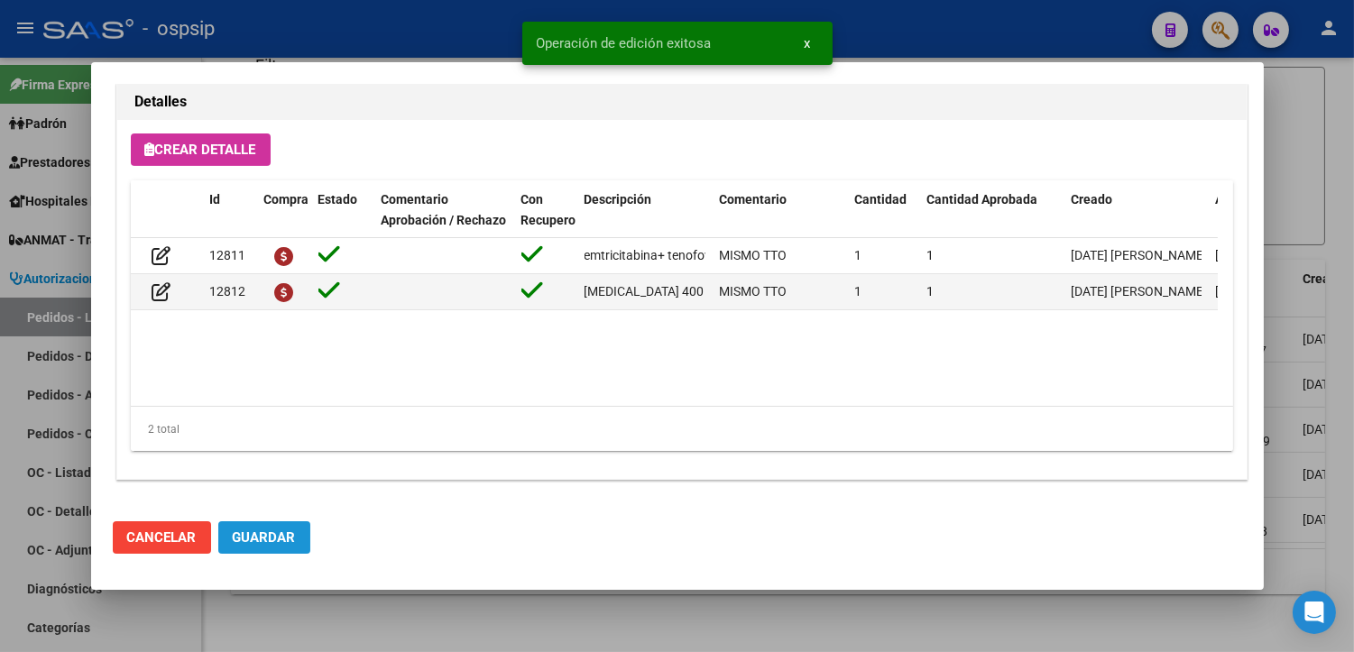
click at [281, 534] on span "Guardar" at bounding box center [264, 537] width 63 height 16
click at [337, 636] on div at bounding box center [677, 326] width 1354 height 652
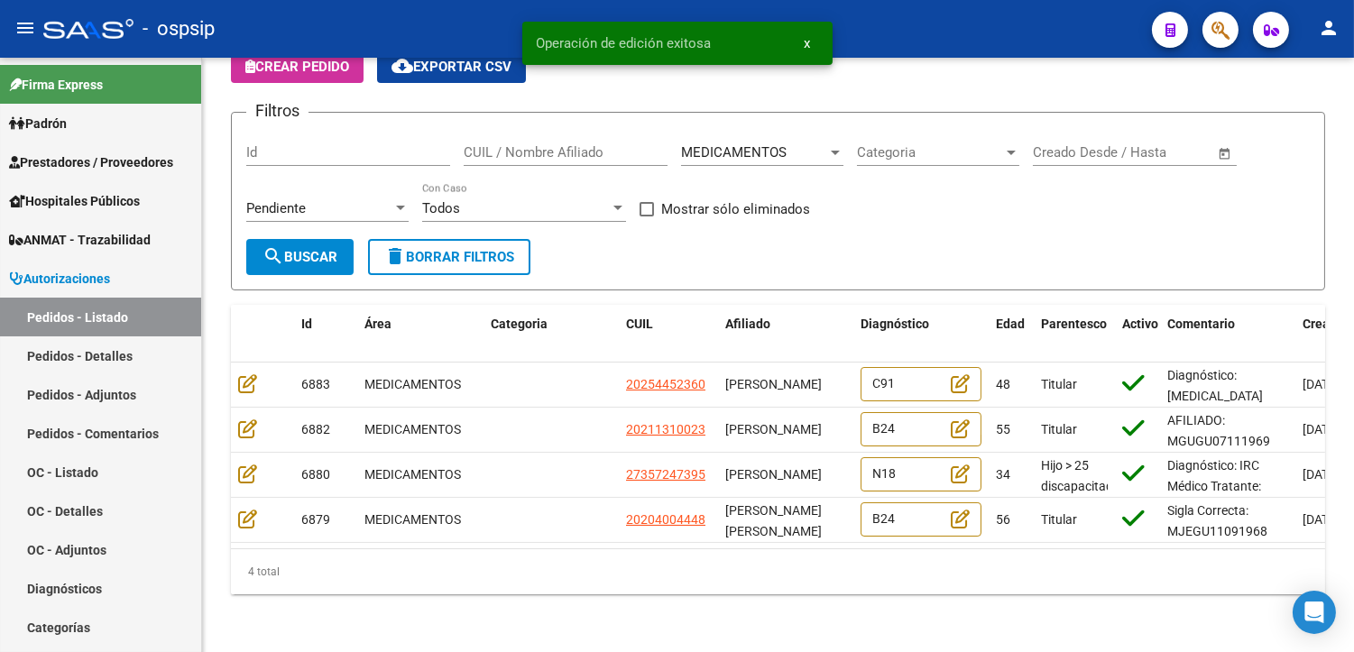
scroll to position [96, 0]
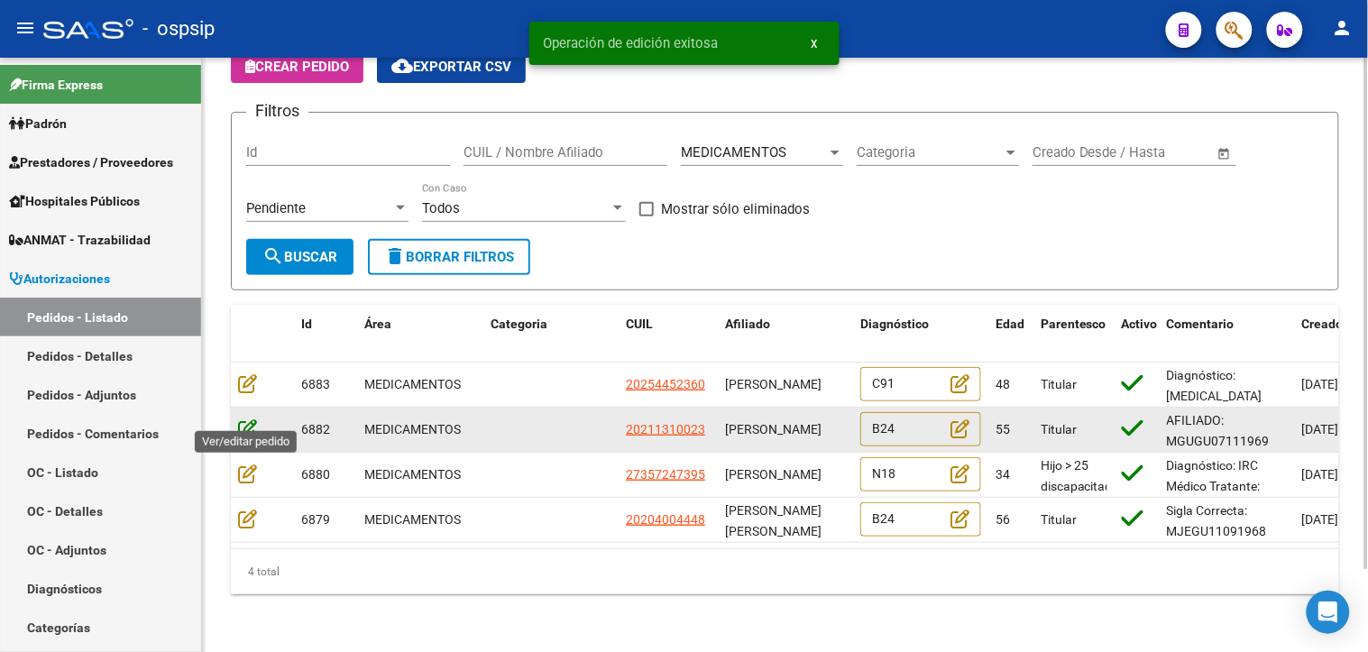
click at [251, 419] on icon at bounding box center [247, 429] width 19 height 20
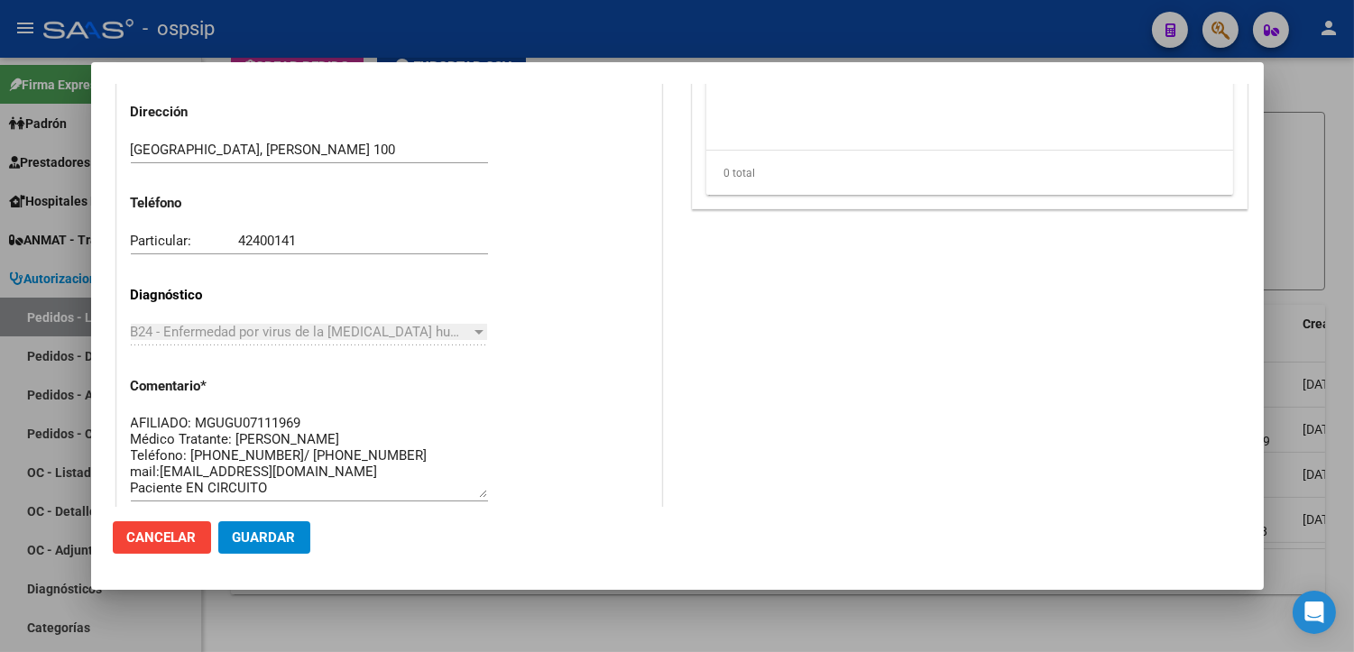
scroll to position [1202, 0]
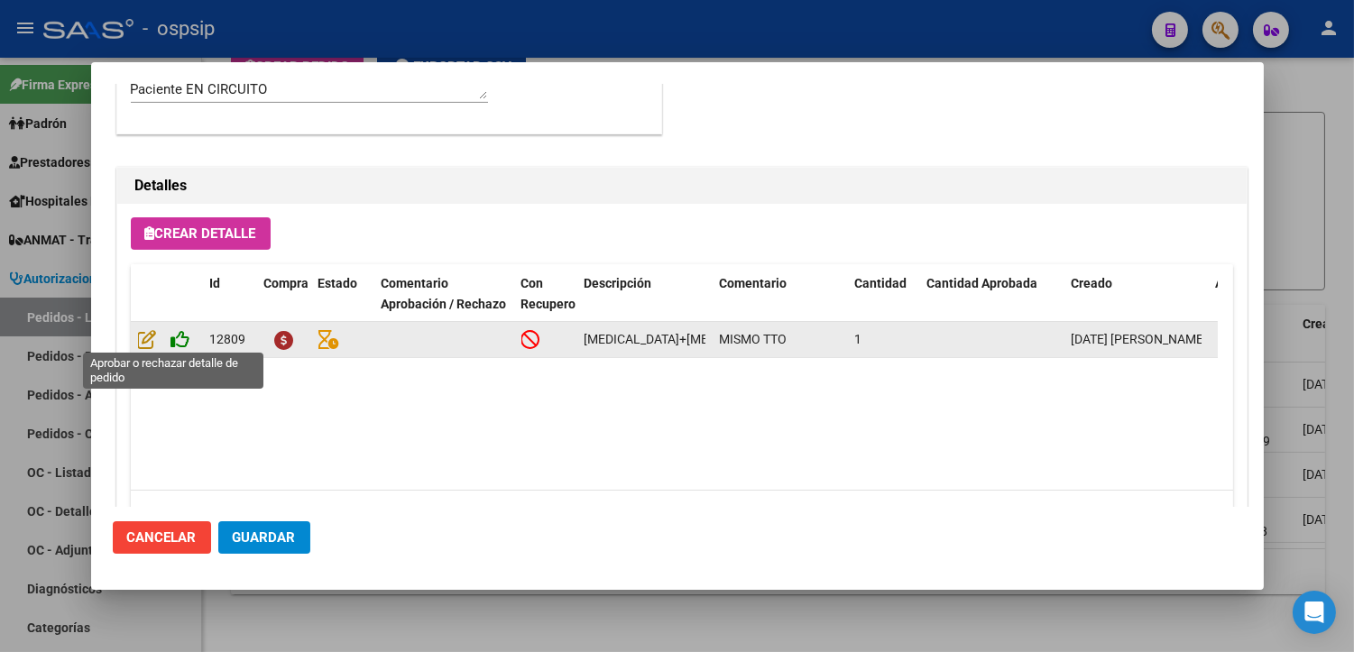
click at [183, 334] on icon at bounding box center [180, 339] width 19 height 20
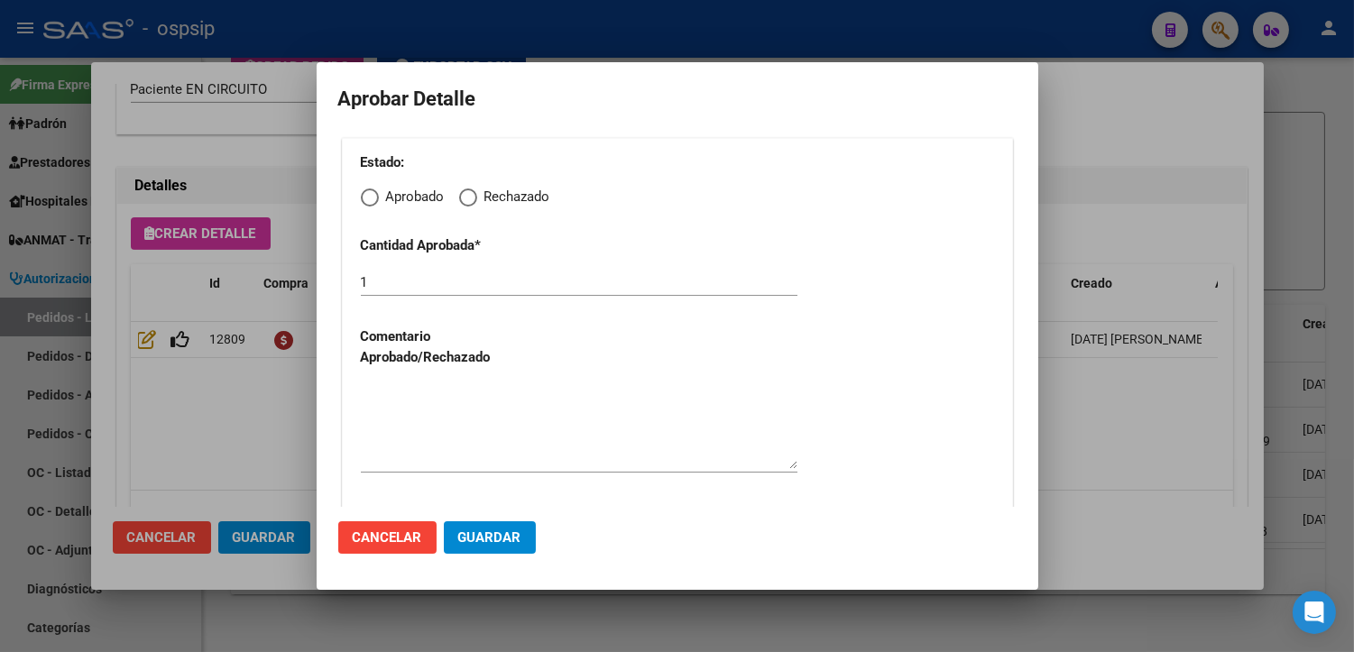
click at [371, 196] on span "Elija una opción" at bounding box center [370, 198] width 18 height 18
click at [371, 196] on input "Aprobado" at bounding box center [370, 198] width 18 height 18
radio input "true"
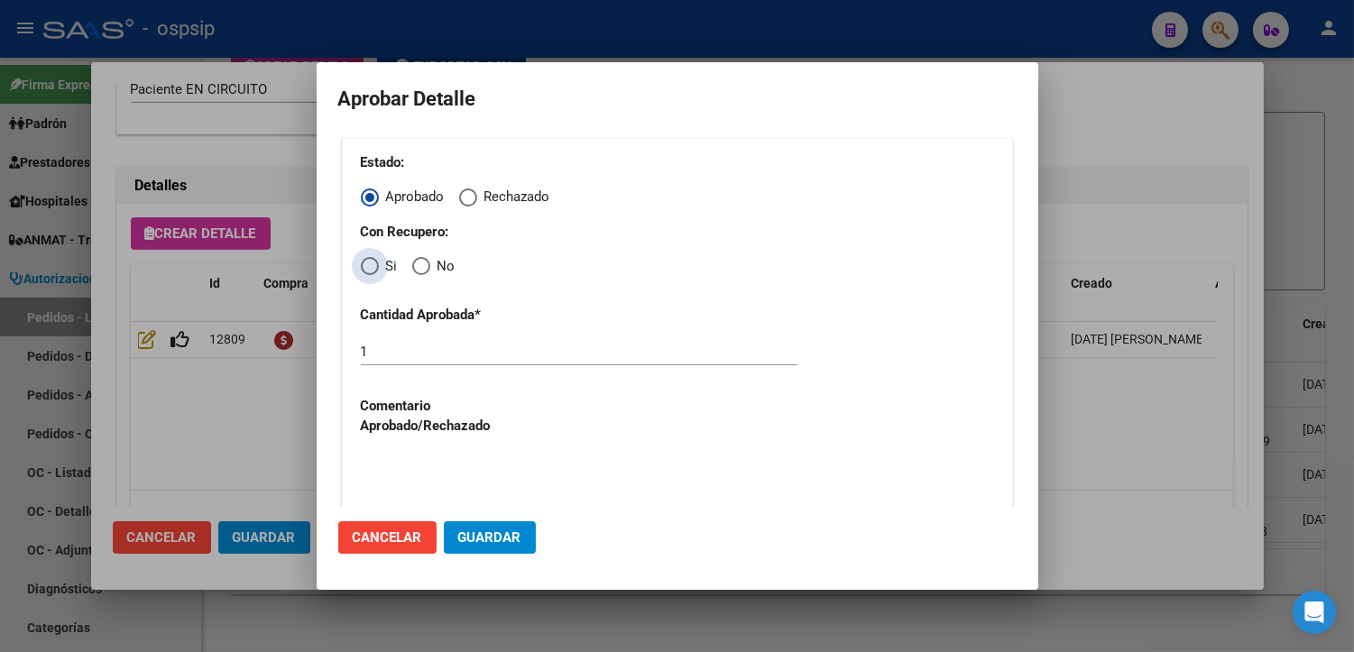
click at [364, 265] on span "Elija una opción" at bounding box center [370, 266] width 18 height 18
click at [364, 265] on input "Si" at bounding box center [370, 266] width 18 height 18
radio input "true"
click at [375, 483] on textarea at bounding box center [579, 496] width 437 height 85
click at [466, 539] on span "Guardar" at bounding box center [489, 537] width 63 height 16
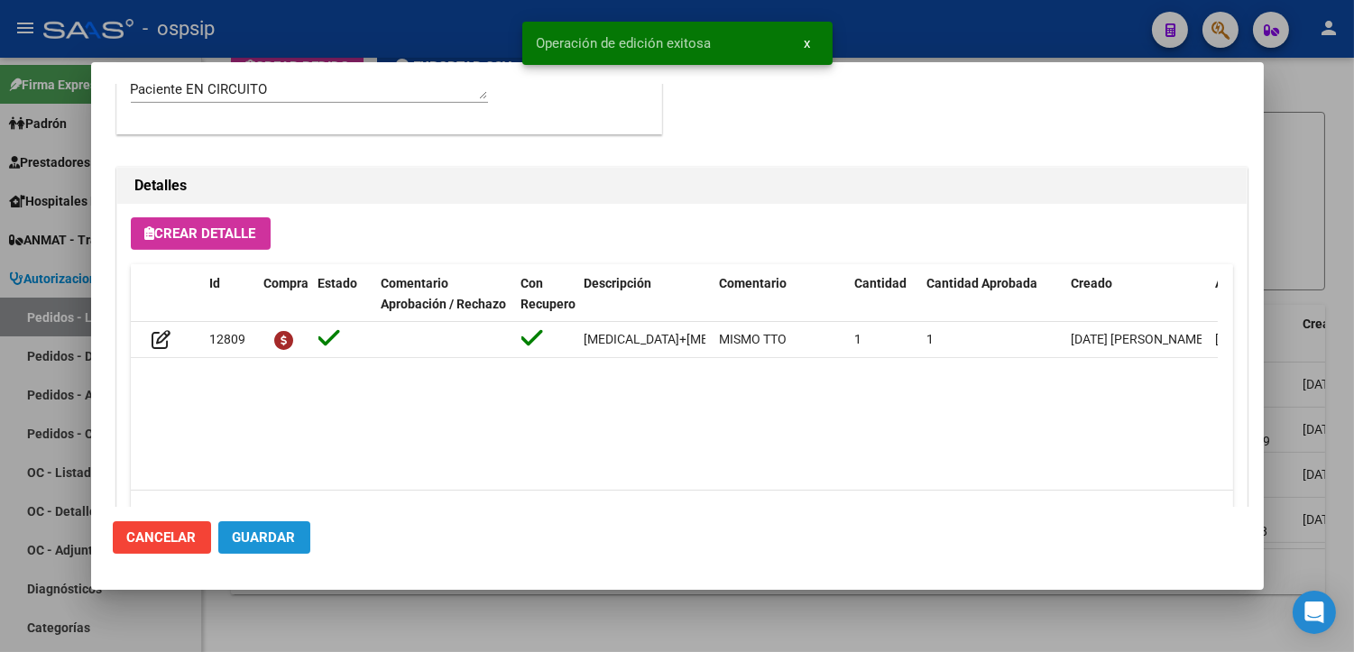
click at [250, 546] on button "Guardar" at bounding box center [264, 537] width 92 height 32
click at [346, 620] on div at bounding box center [677, 326] width 1354 height 652
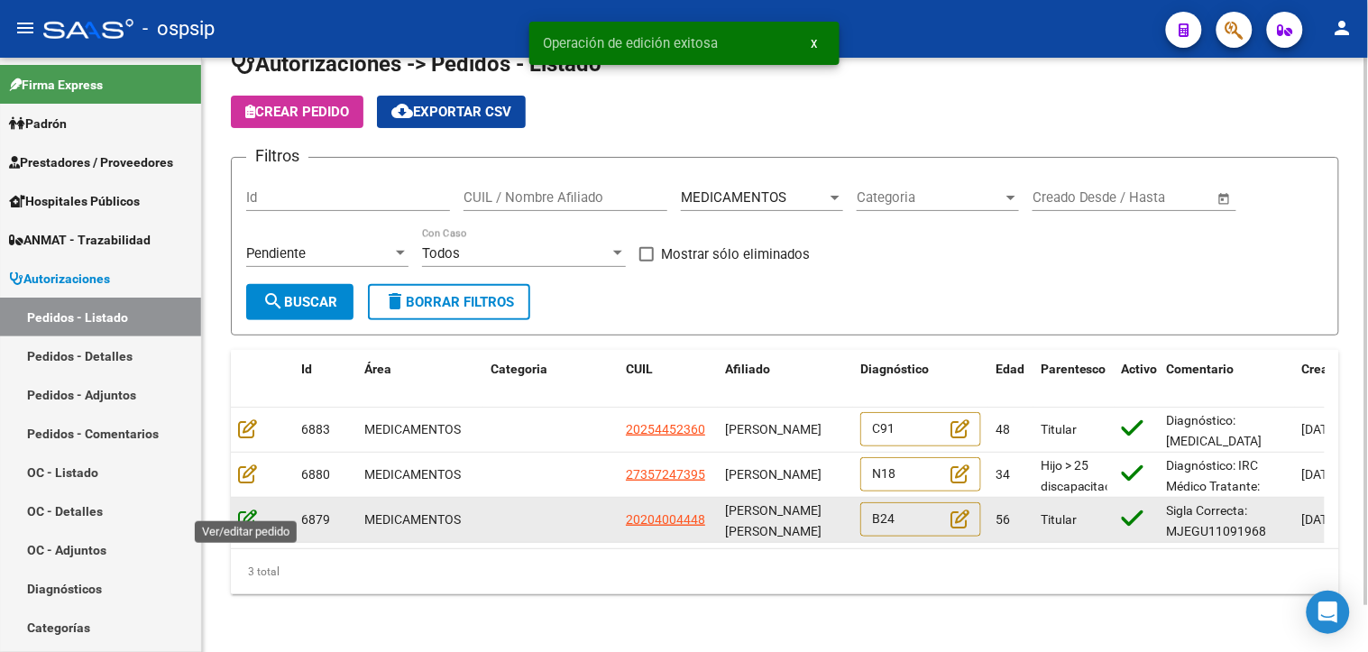
click at [249, 509] on icon at bounding box center [247, 519] width 19 height 20
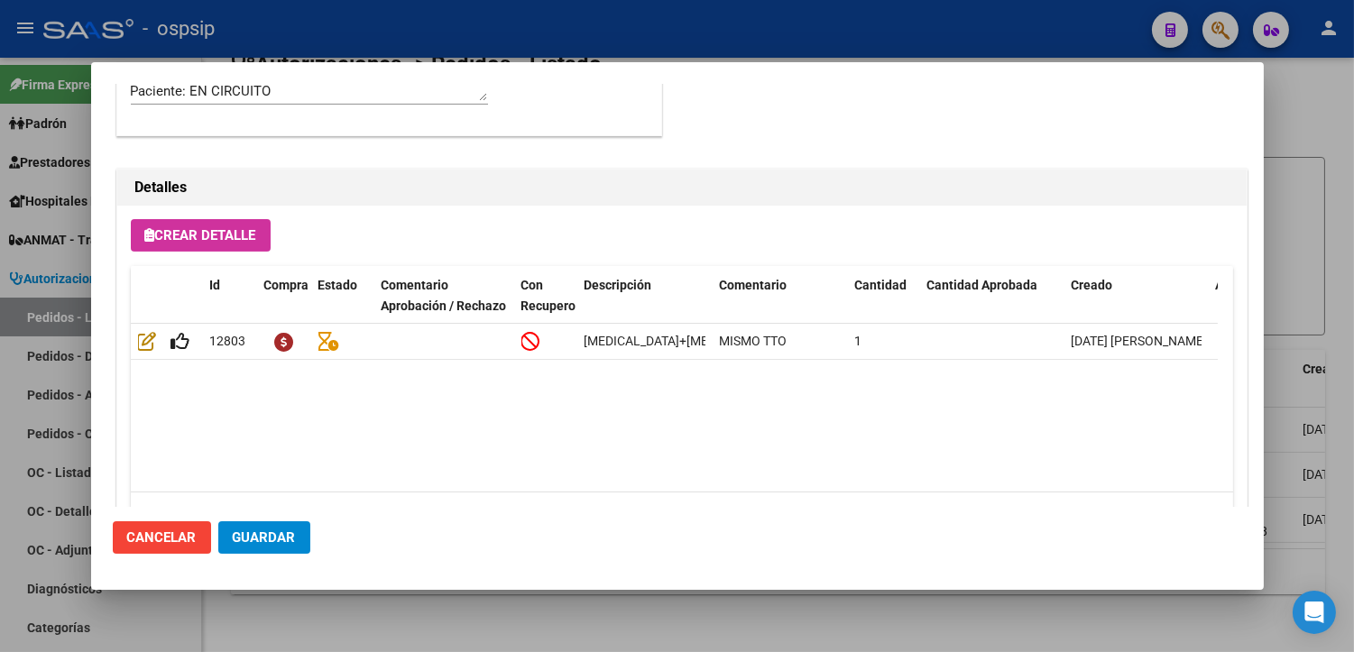
scroll to position [1202, 0]
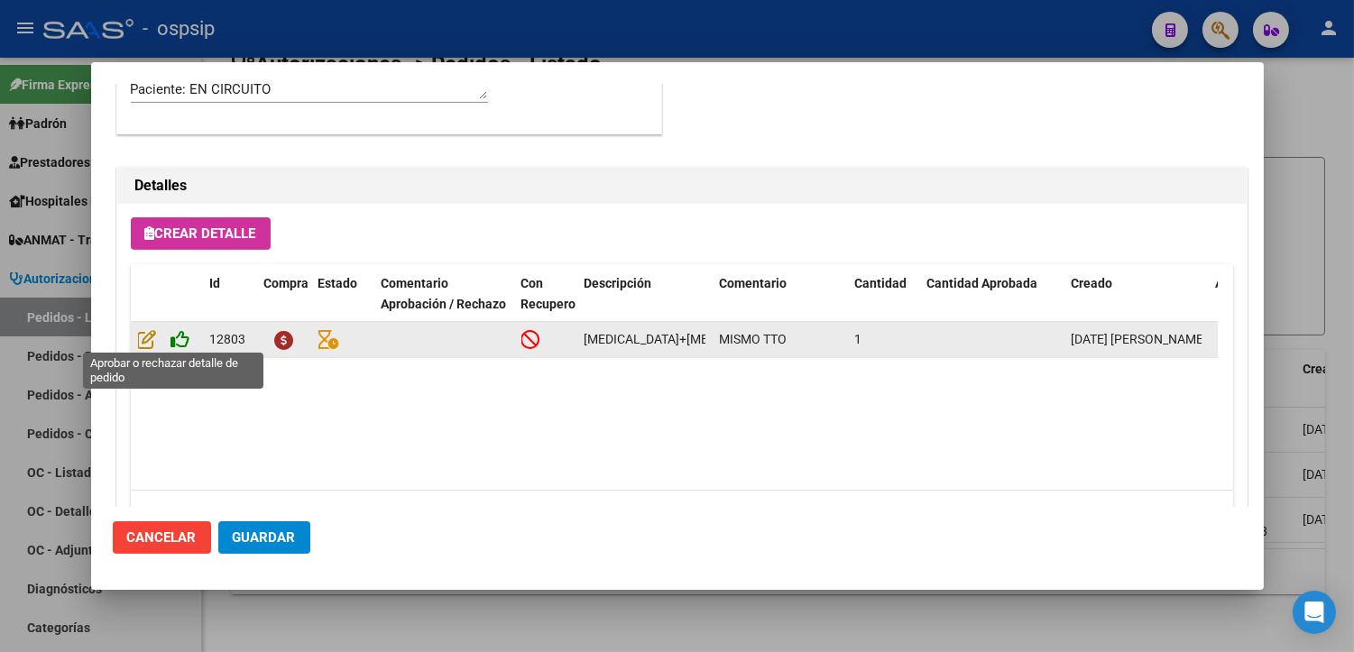
click at [177, 336] on icon at bounding box center [180, 339] width 19 height 20
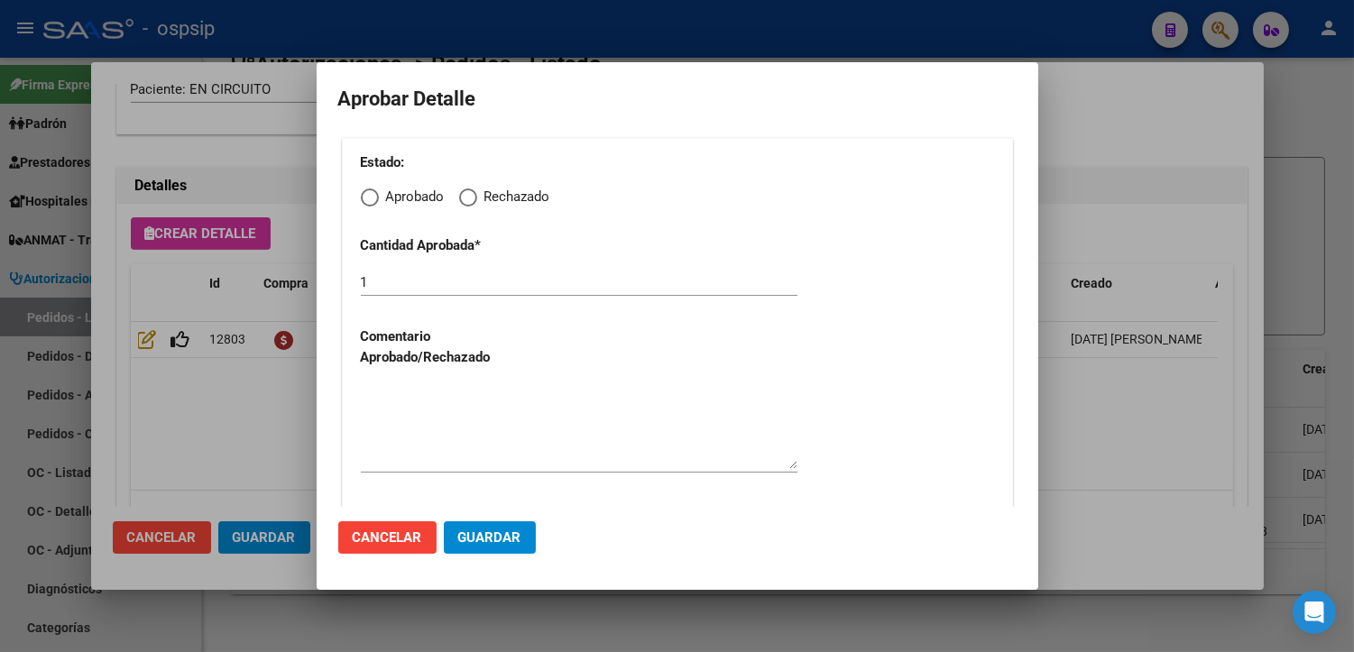
click at [373, 198] on span "Elija una opción" at bounding box center [370, 198] width 18 height 18
click at [373, 198] on input "Aprobado" at bounding box center [370, 198] width 18 height 18
radio input "true"
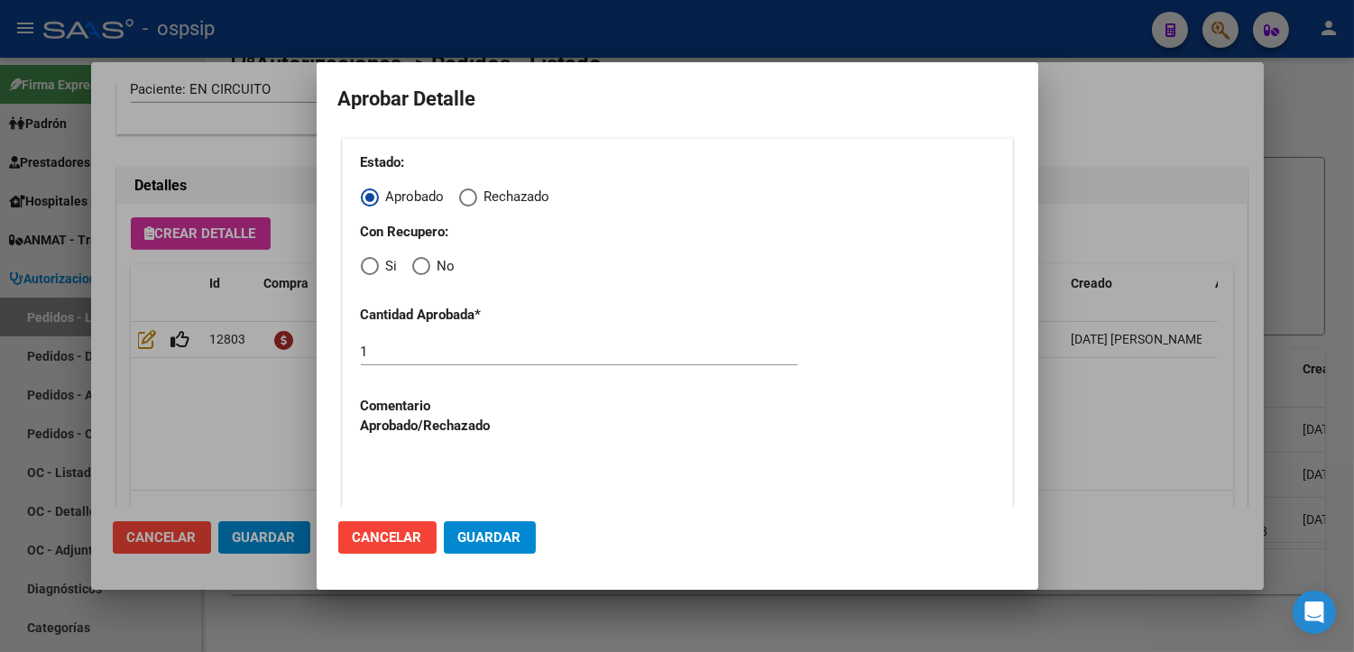
click at [368, 271] on span "Elija una opción" at bounding box center [370, 266] width 18 height 18
click at [368, 271] on input "Si" at bounding box center [370, 266] width 18 height 18
radio input "true"
click at [407, 464] on textarea at bounding box center [579, 496] width 437 height 85
click at [455, 533] on button "Guardar" at bounding box center [490, 537] width 92 height 32
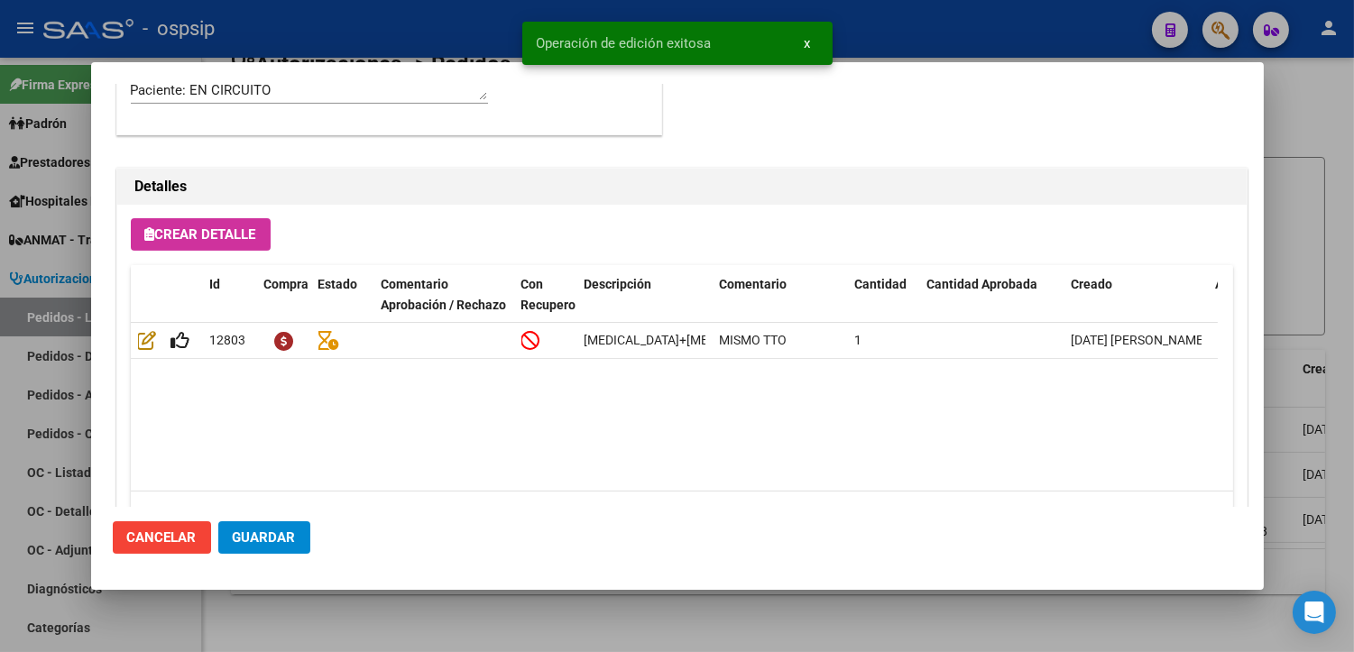
click at [263, 529] on span "Guardar" at bounding box center [264, 537] width 63 height 16
click at [400, 627] on div at bounding box center [677, 326] width 1354 height 652
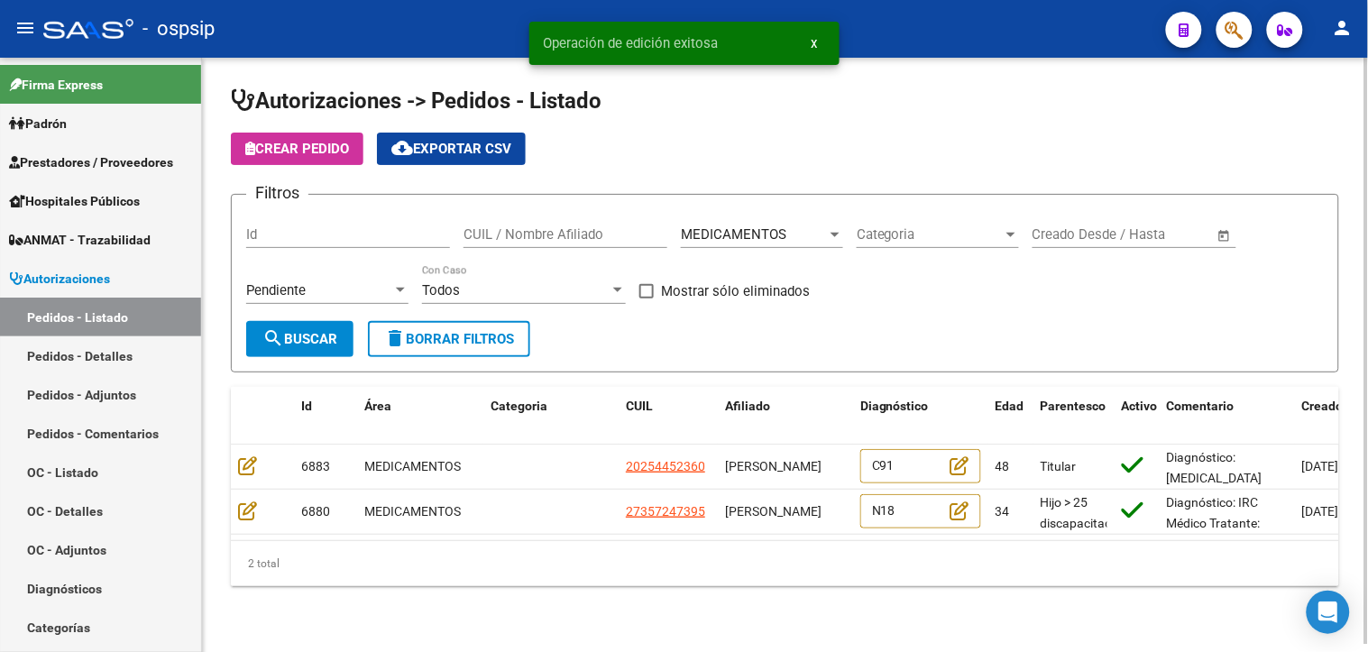
scroll to position [5, 0]
